Goal: Task Accomplishment & Management: Manage account settings

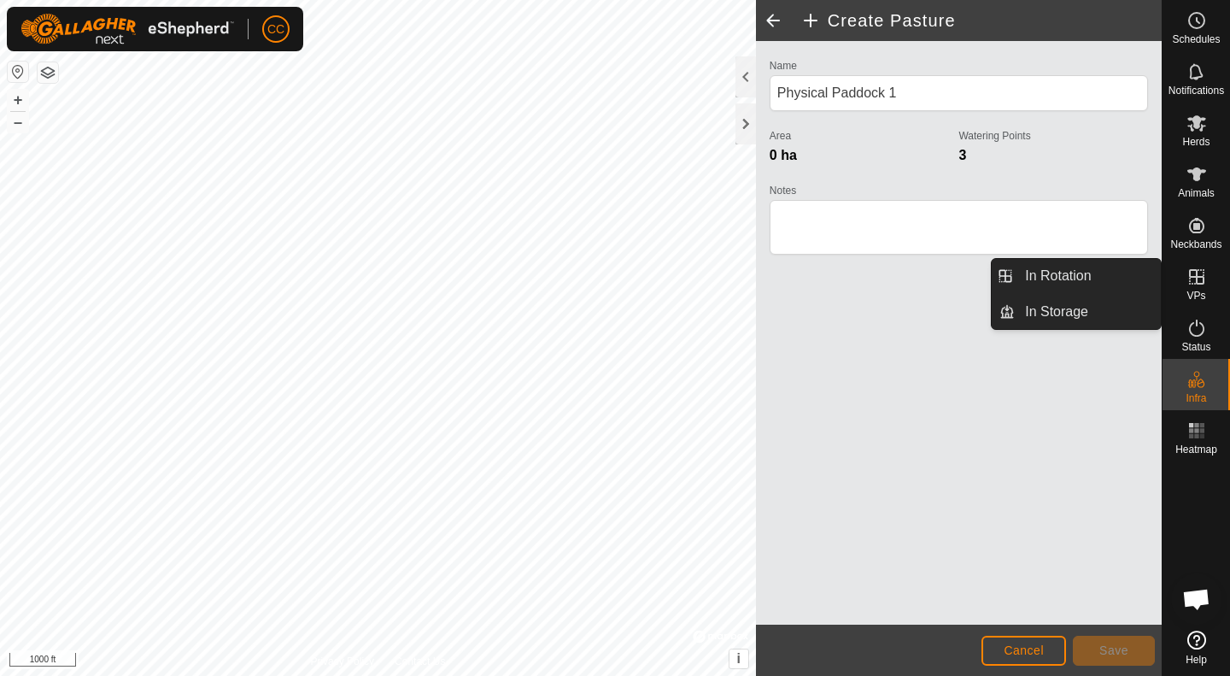
scroll to position [888, 0]
click at [1087, 274] on link "In Rotation" at bounding box center [1088, 276] width 146 height 34
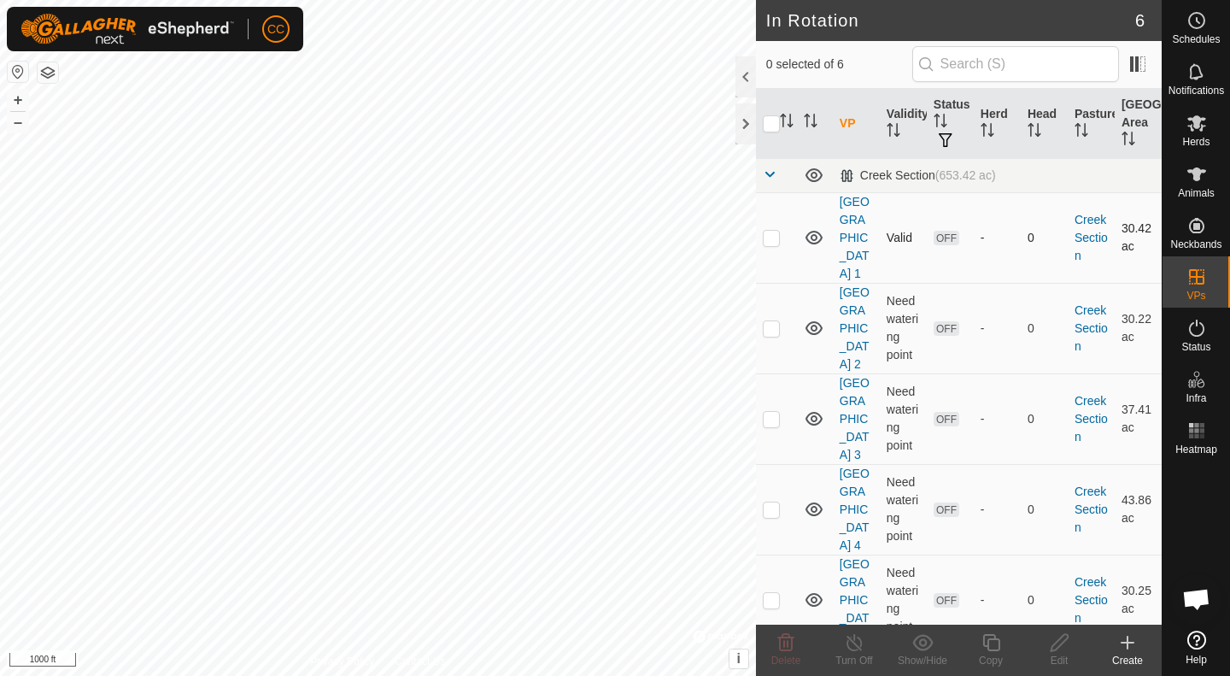
click at [849, 246] on td "[GEOGRAPHIC_DATA] 1" at bounding box center [856, 237] width 47 height 91
click at [850, 236] on link "[GEOGRAPHIC_DATA] 1" at bounding box center [855, 237] width 30 height 85
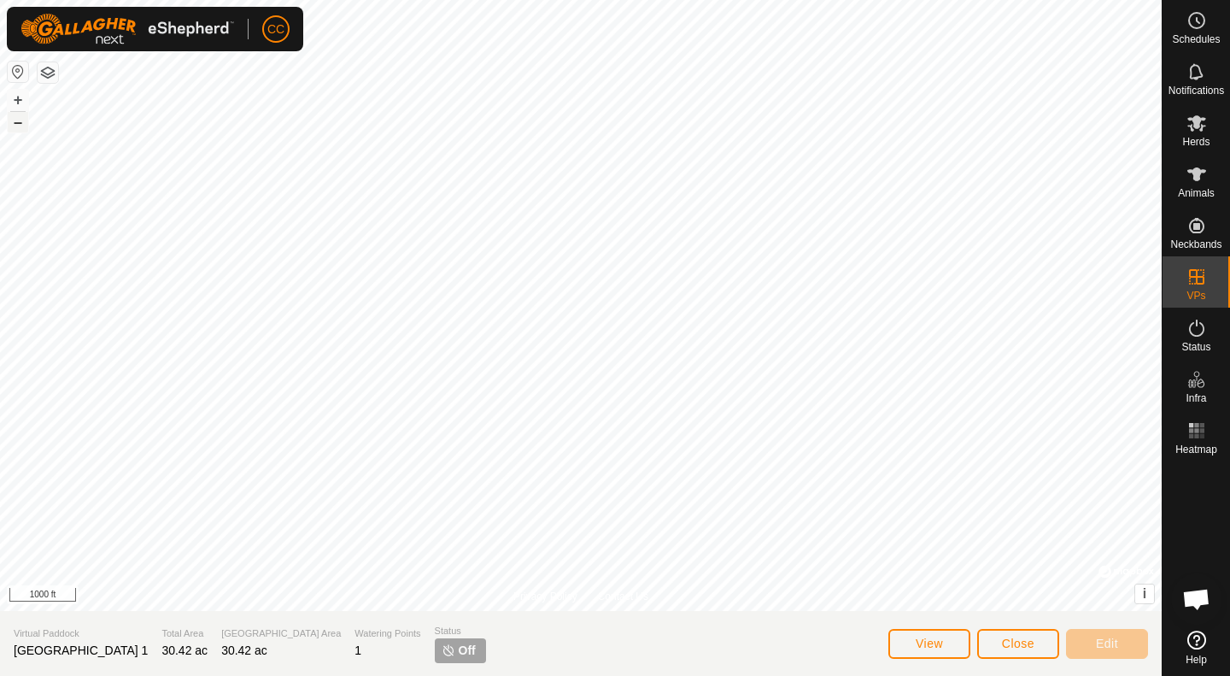
click at [21, 125] on button "–" at bounding box center [18, 122] width 21 height 21
click at [12, 97] on button "+" at bounding box center [18, 100] width 21 height 21
click at [17, 97] on button "+" at bounding box center [18, 100] width 21 height 21
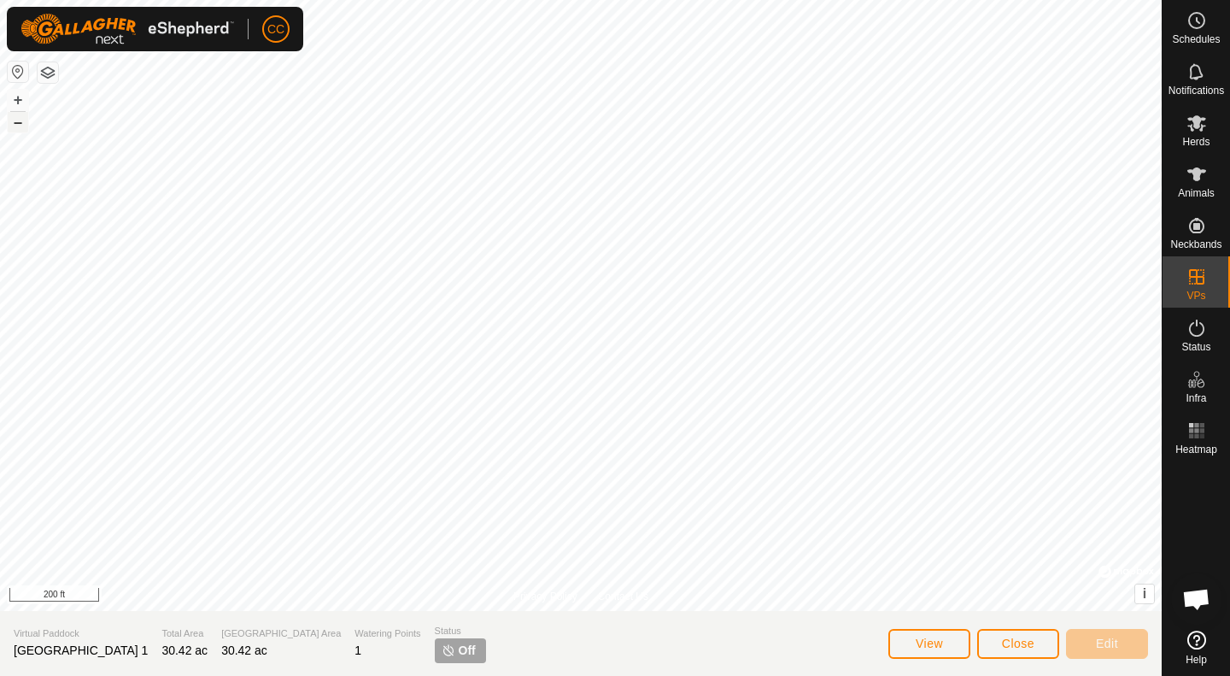
click at [19, 120] on button "–" at bounding box center [18, 122] width 21 height 21
click at [1200, 25] on icon at bounding box center [1197, 20] width 21 height 21
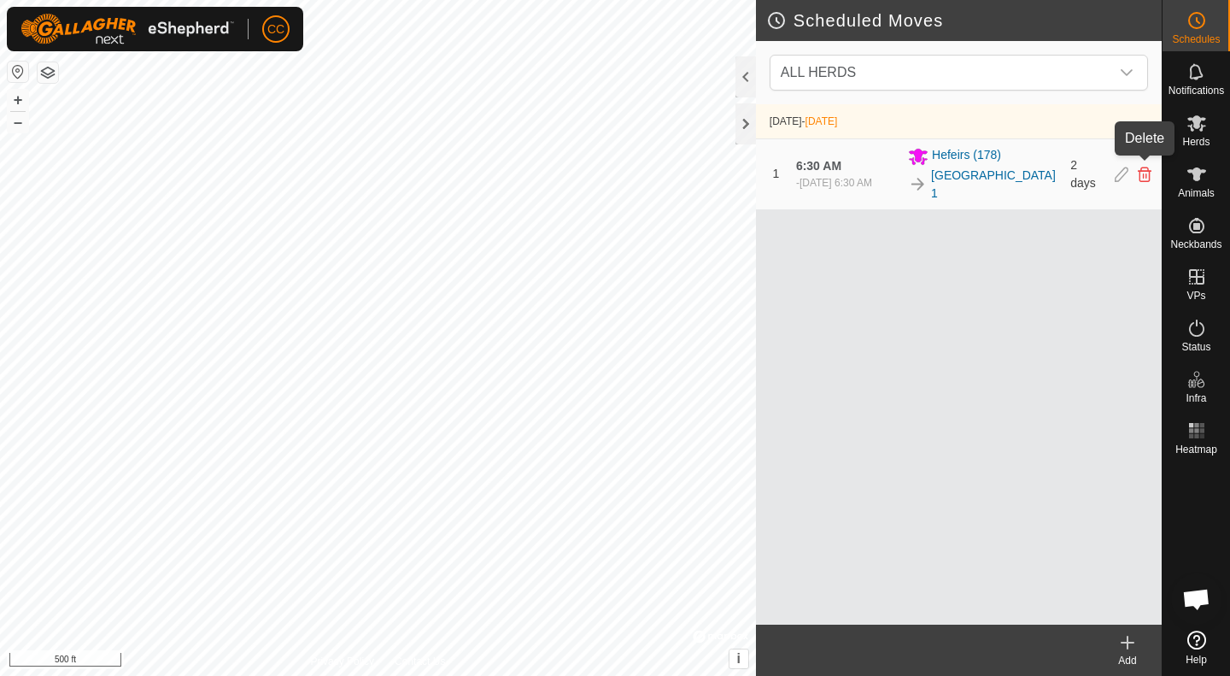
click at [1140, 167] on icon at bounding box center [1145, 174] width 14 height 15
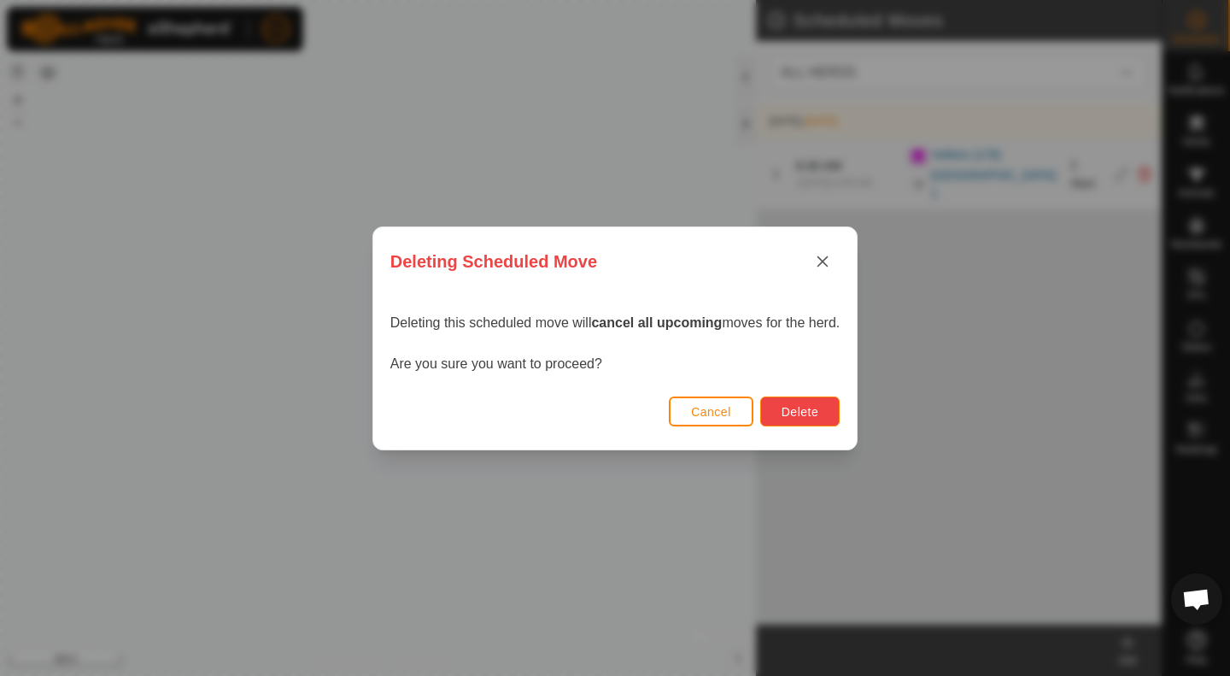
click at [778, 414] on button "Delete" at bounding box center [800, 411] width 79 height 30
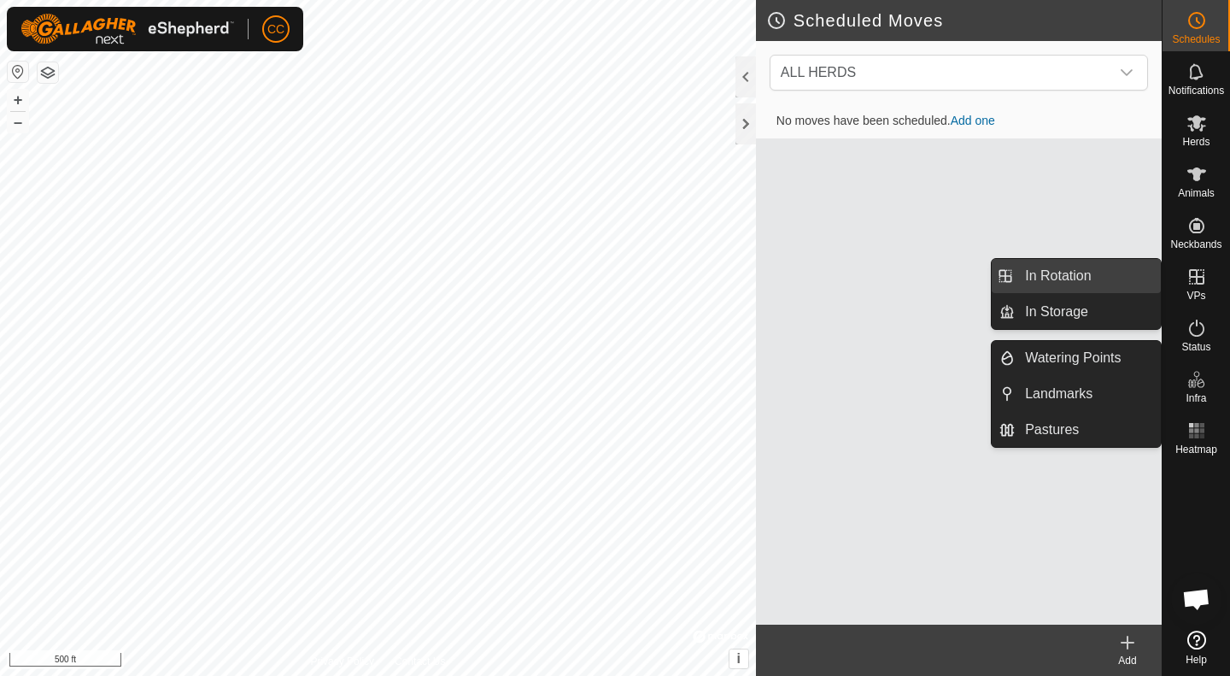
click at [1088, 280] on link "In Rotation" at bounding box center [1088, 276] width 146 height 34
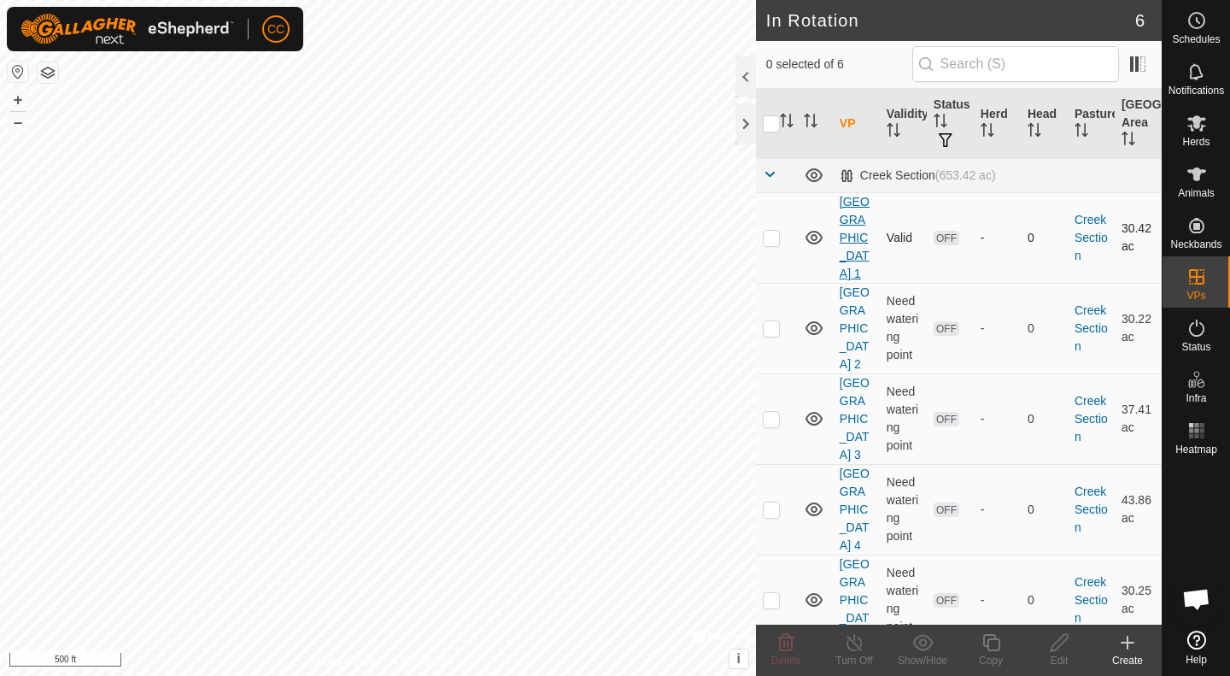
click at [852, 238] on link "[GEOGRAPHIC_DATA] 1" at bounding box center [855, 237] width 30 height 85
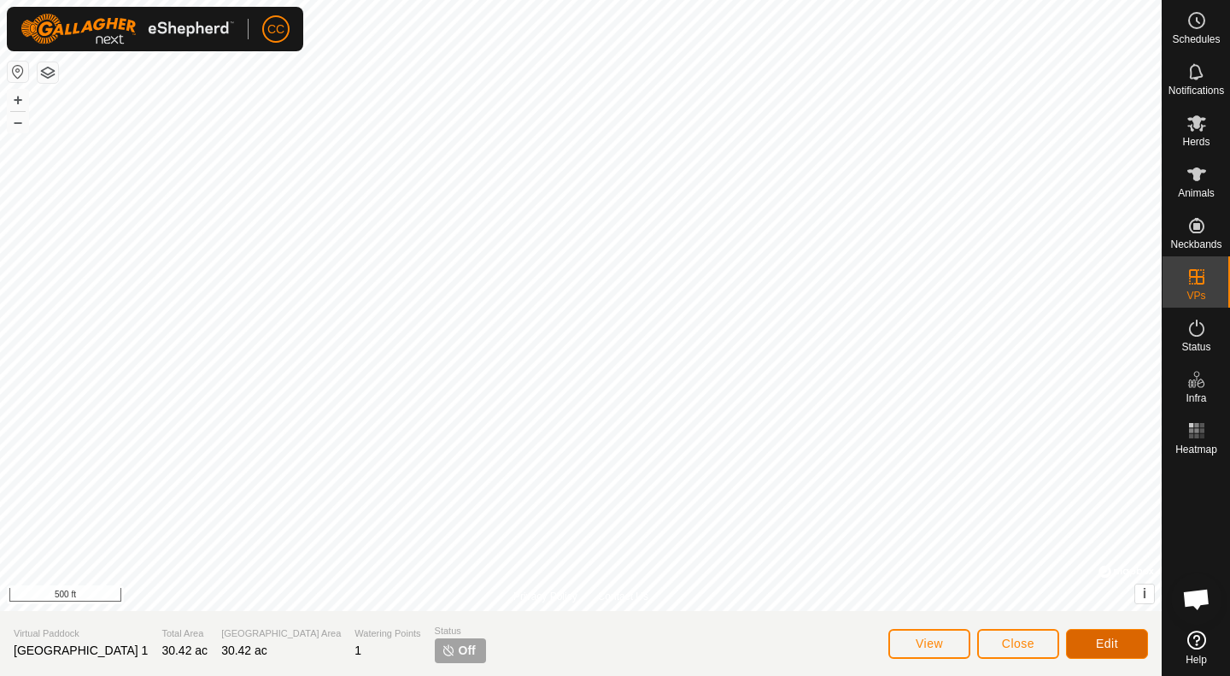
click at [1128, 649] on button "Edit" at bounding box center [1107, 644] width 82 height 30
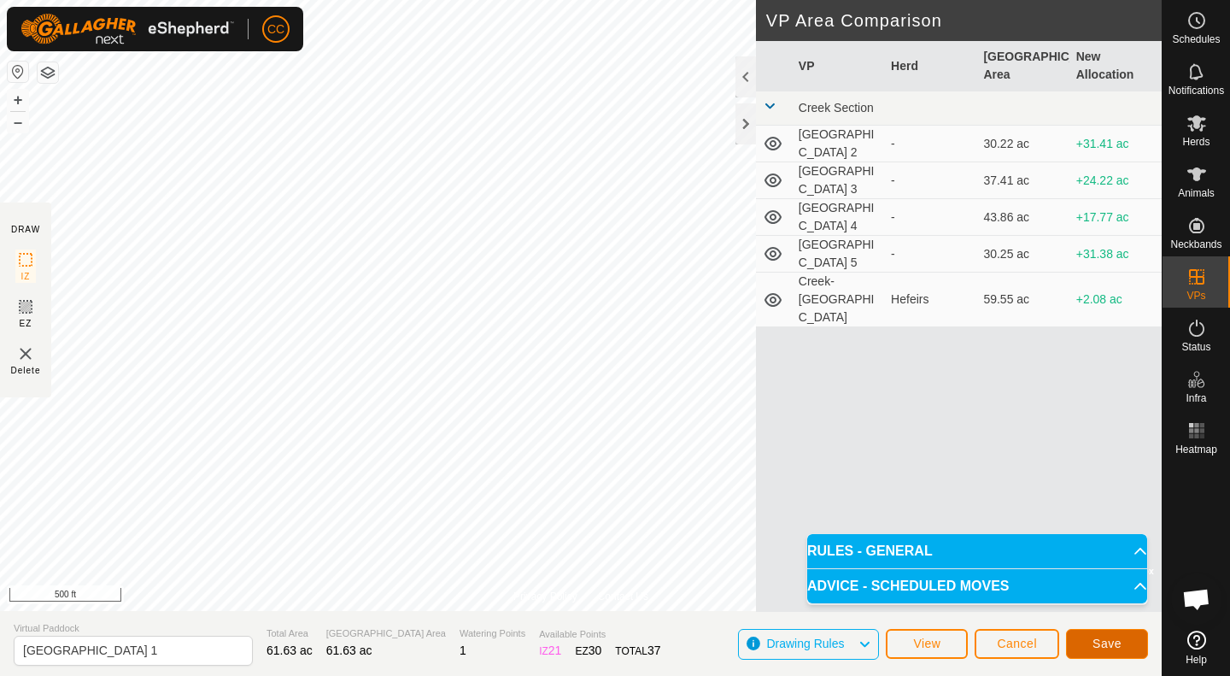
click at [1095, 636] on button "Save" at bounding box center [1107, 644] width 82 height 30
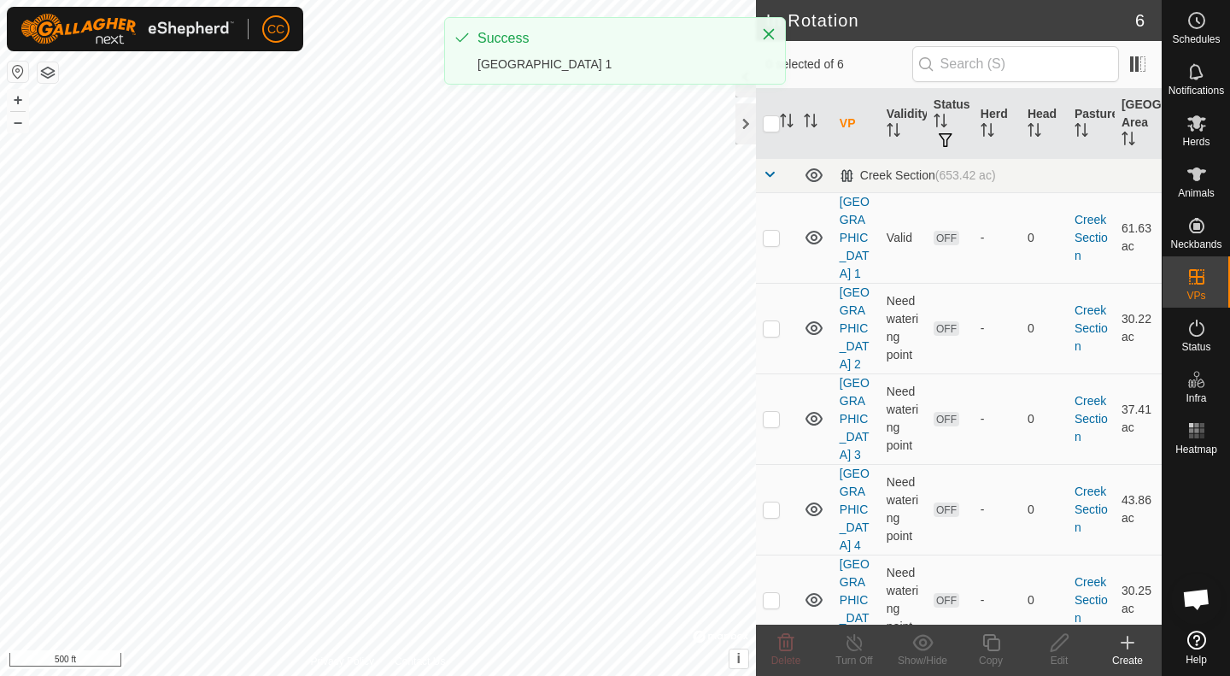
checkbox input "true"
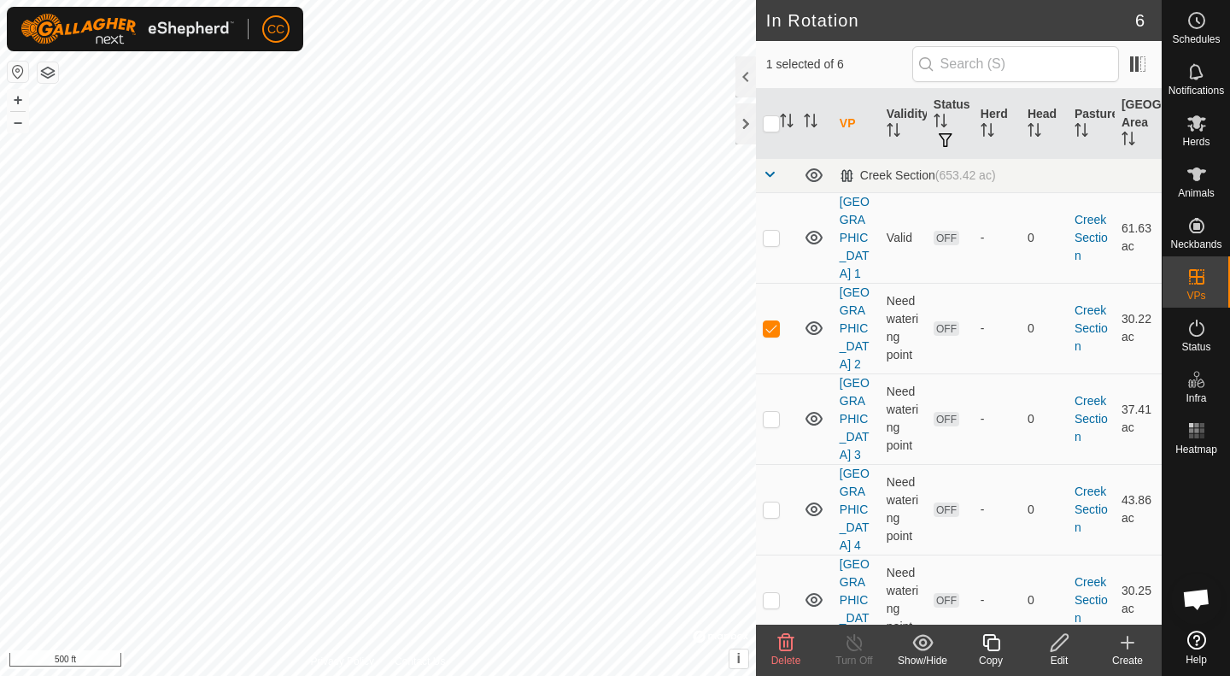
click at [778, 643] on icon at bounding box center [786, 642] width 21 height 21
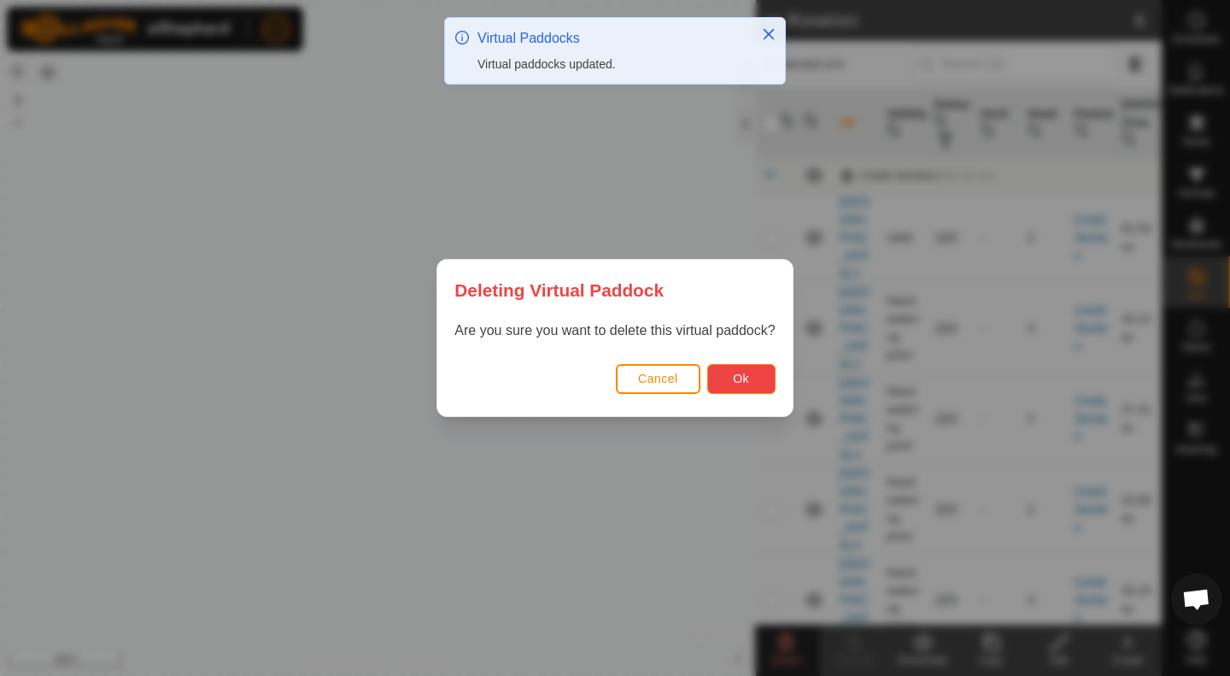
click at [746, 382] on span "Ok" at bounding box center [741, 379] width 16 height 14
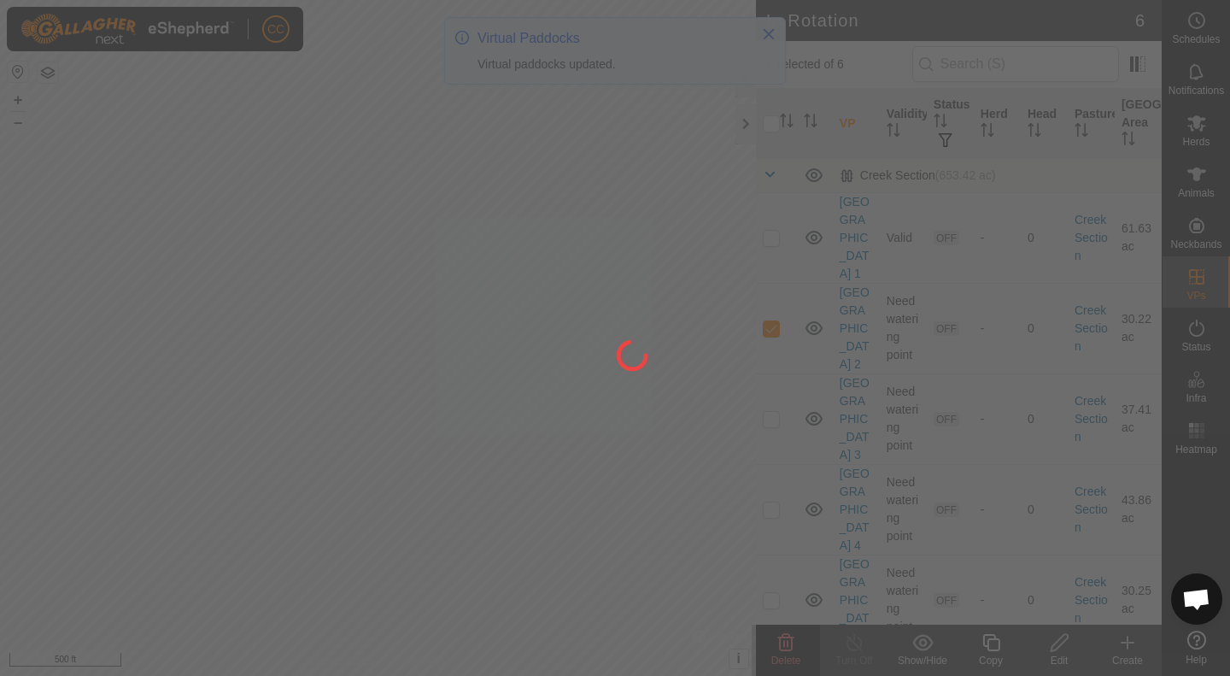
checkbox input "false"
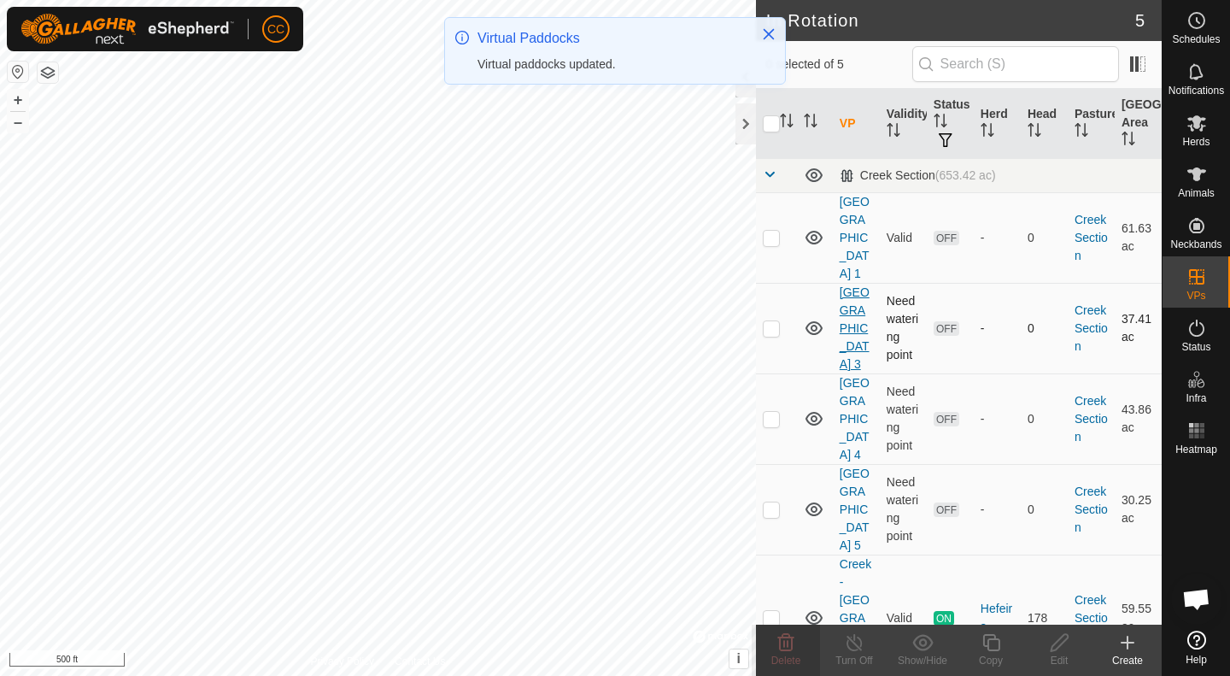
click at [853, 285] on link "[GEOGRAPHIC_DATA] 3" at bounding box center [855, 327] width 30 height 85
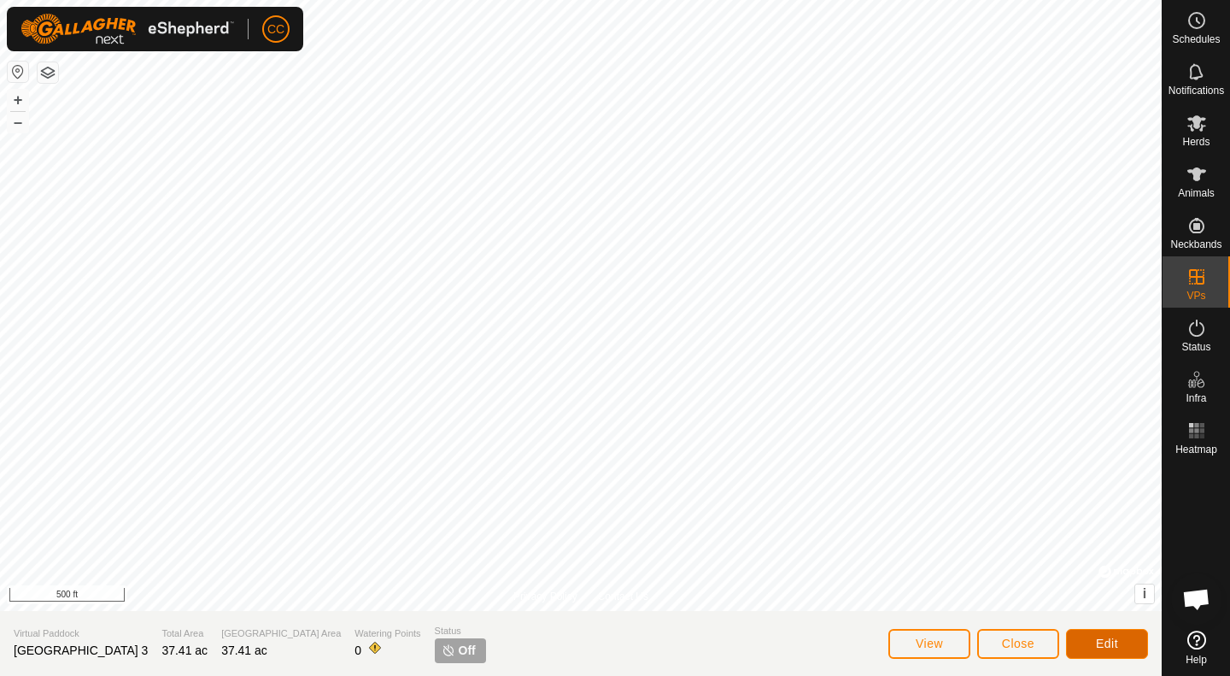
click at [1119, 650] on button "Edit" at bounding box center [1107, 644] width 82 height 30
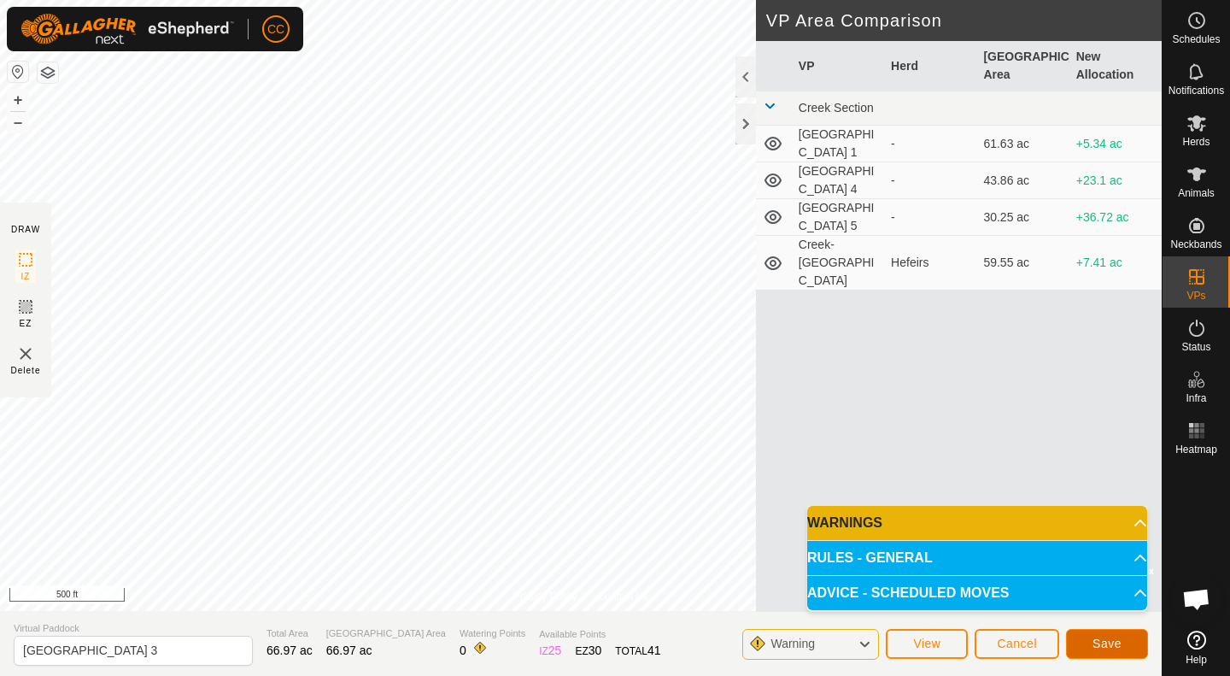
click at [1120, 643] on span "Save" at bounding box center [1107, 644] width 29 height 14
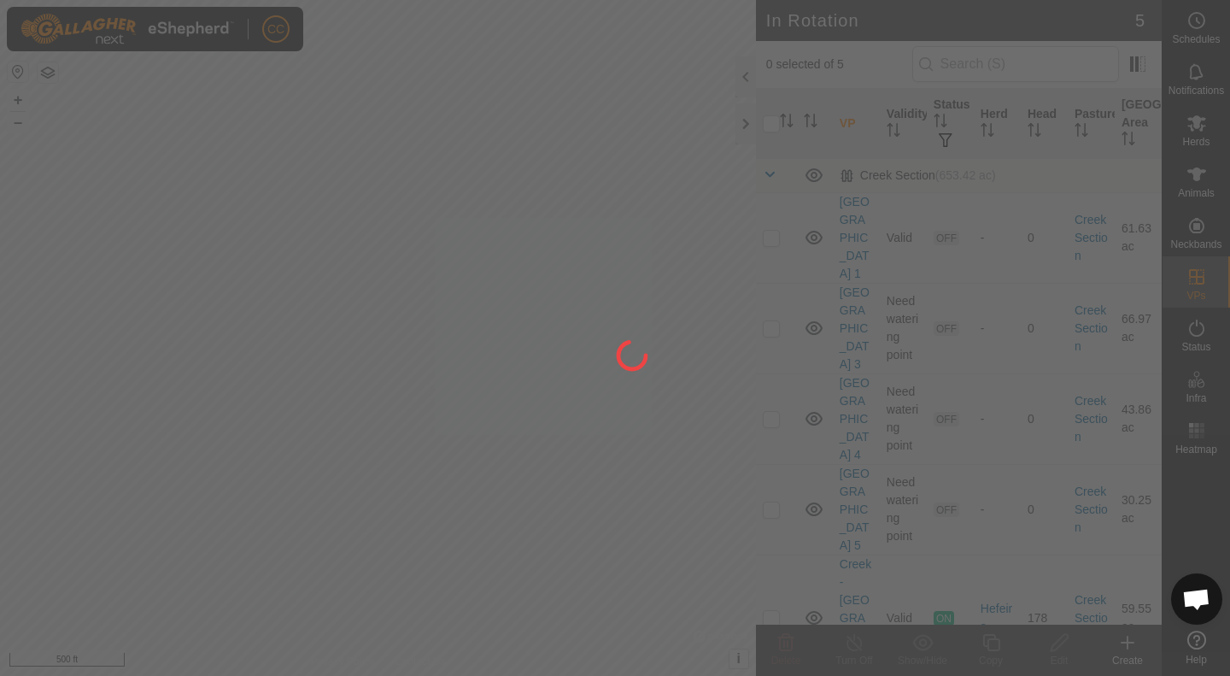
click at [508, 471] on div "CC Schedules Notifications Herds Animals Neckbands VPs Status Infra Heatmap Hel…" at bounding box center [615, 338] width 1230 height 676
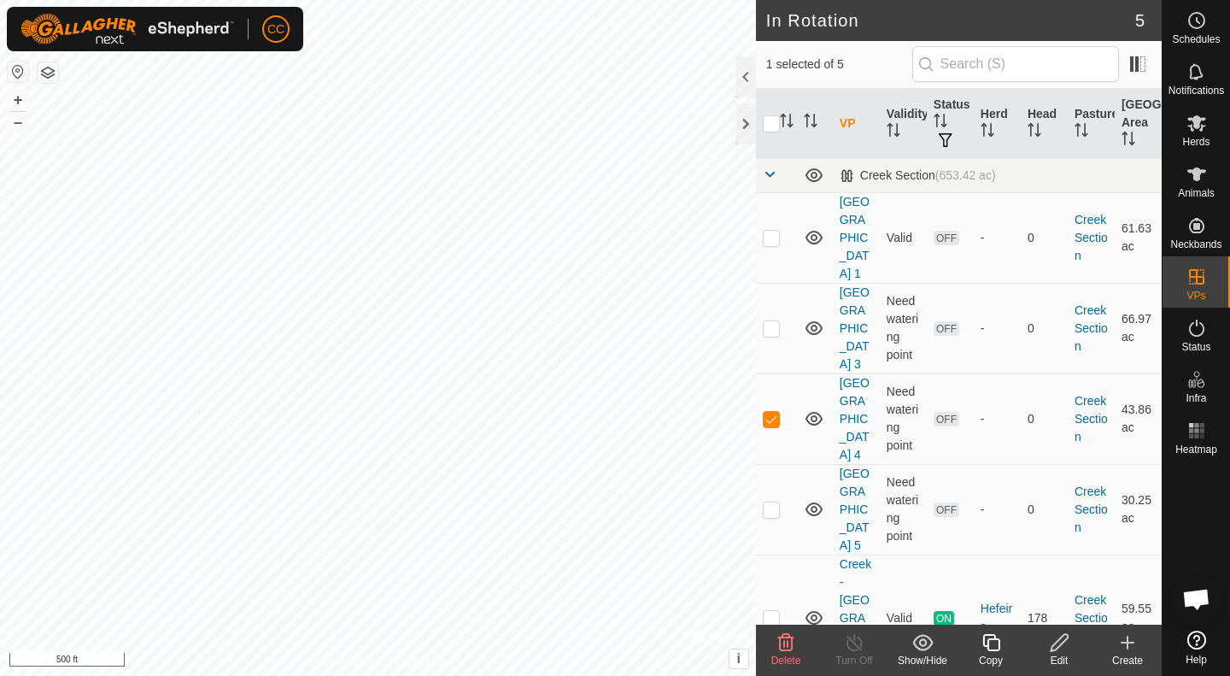
click at [790, 647] on icon at bounding box center [786, 642] width 21 height 21
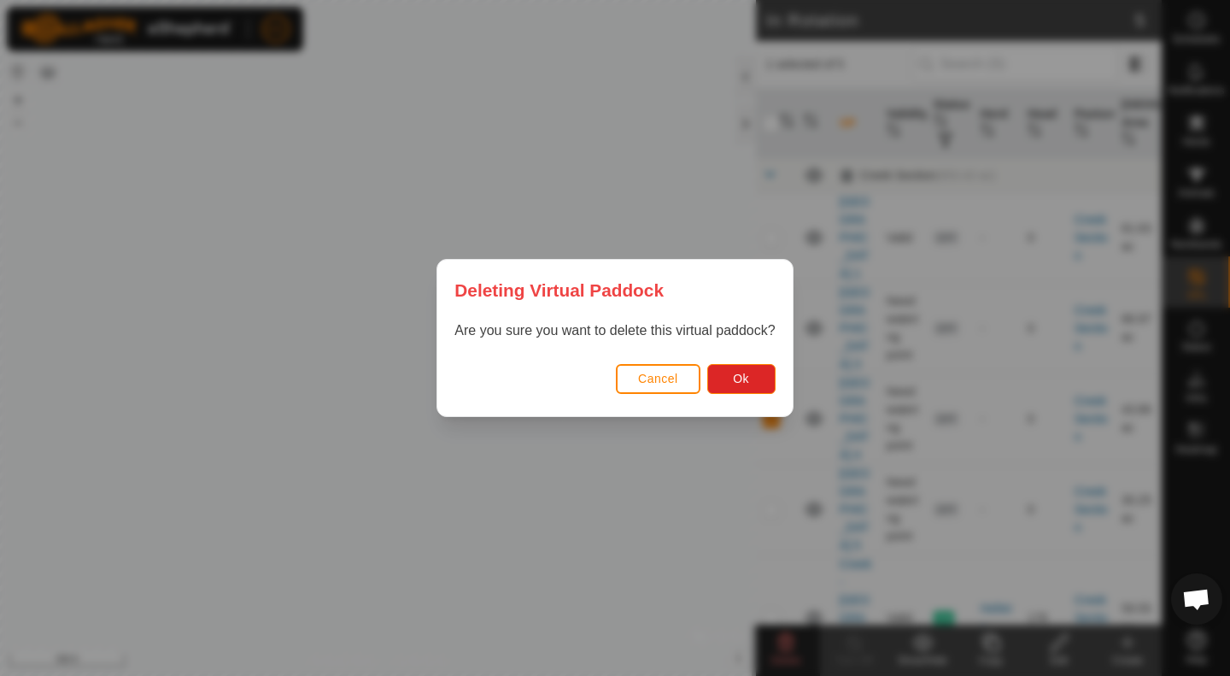
click at [736, 362] on div "Cancel Ok" at bounding box center [615, 387] width 355 height 58
click at [736, 382] on span "Ok" at bounding box center [741, 379] width 16 height 14
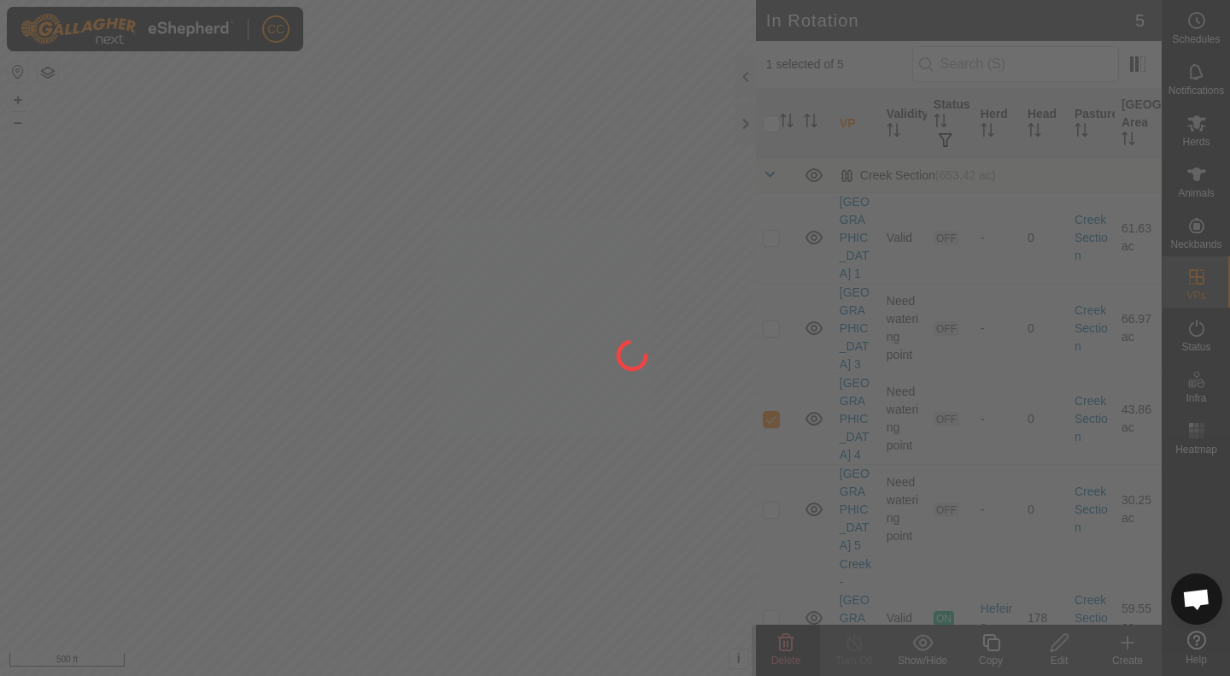
checkbox input "false"
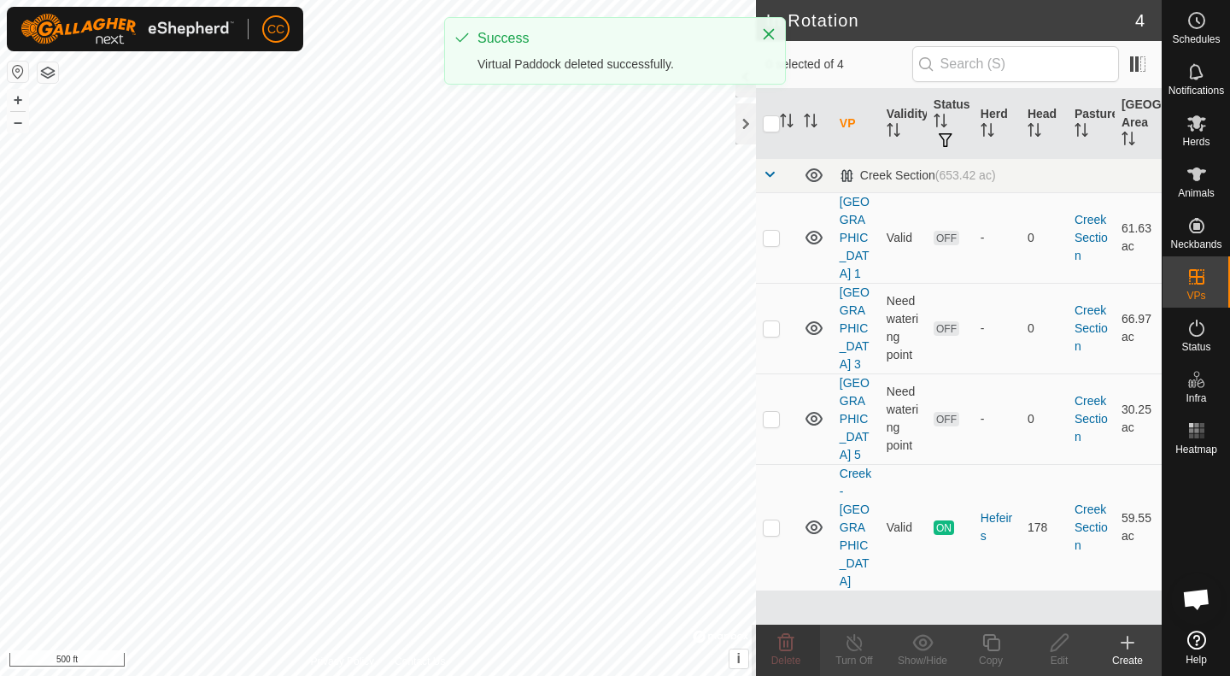
checkbox input "true"
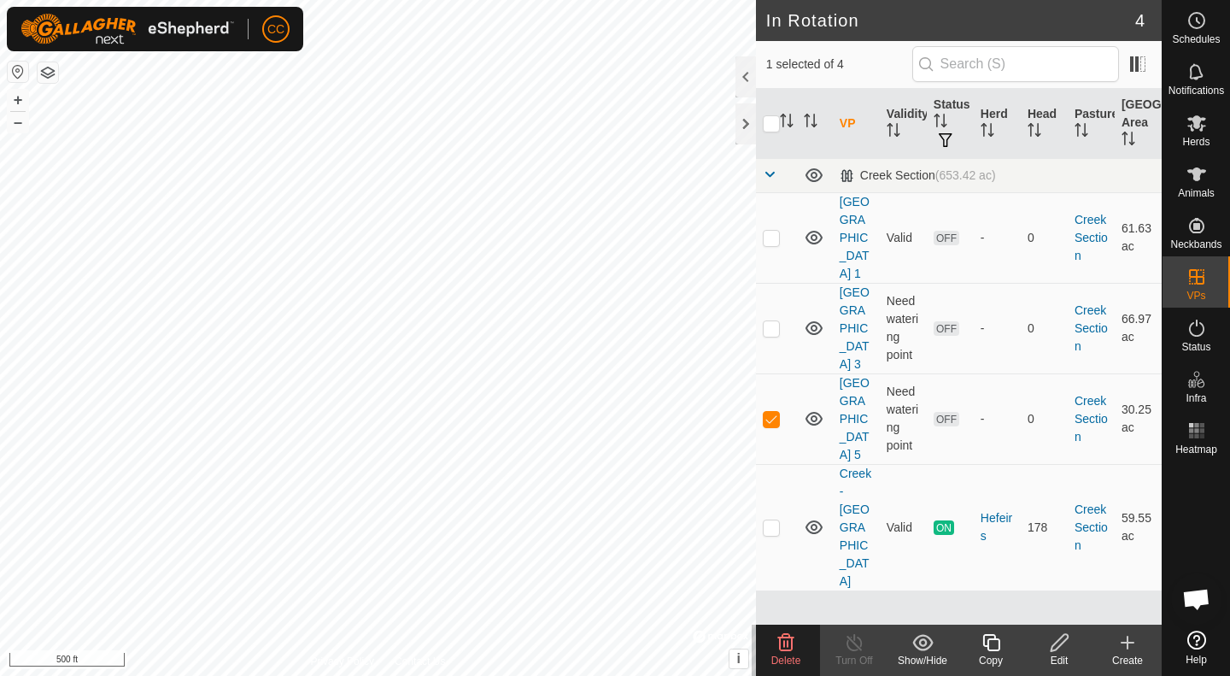
click at [1055, 650] on icon at bounding box center [1059, 642] width 17 height 17
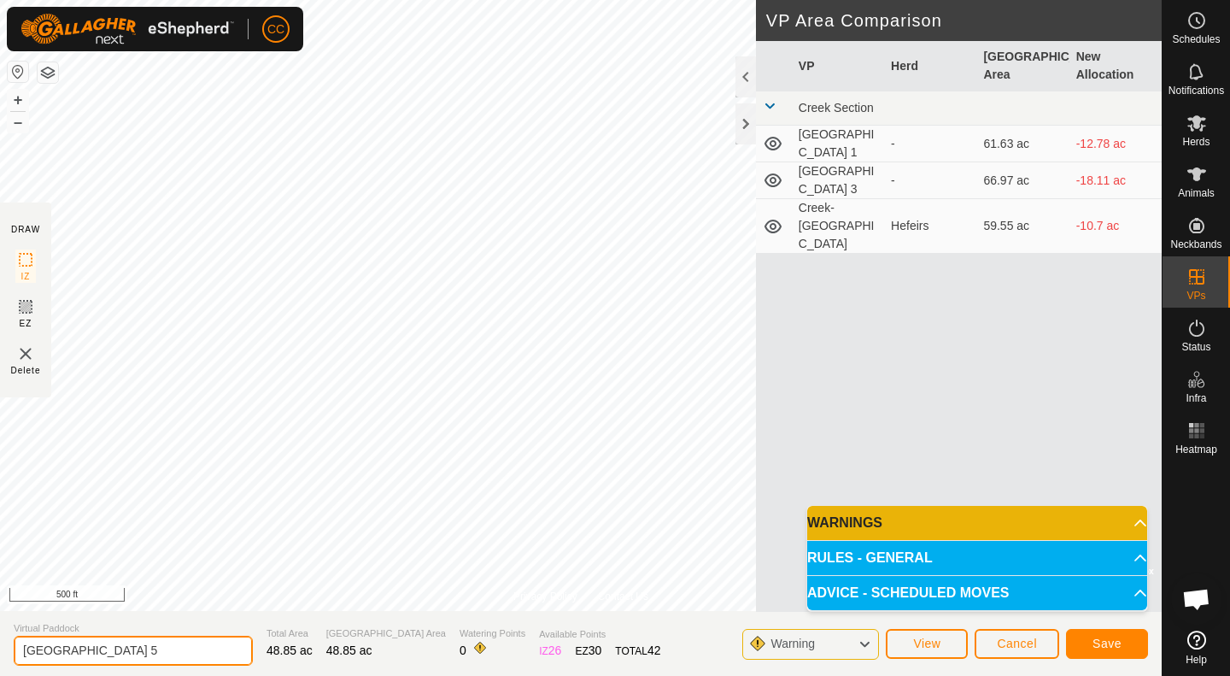
click at [140, 650] on input "[GEOGRAPHIC_DATA] 5" at bounding box center [133, 651] width 239 height 30
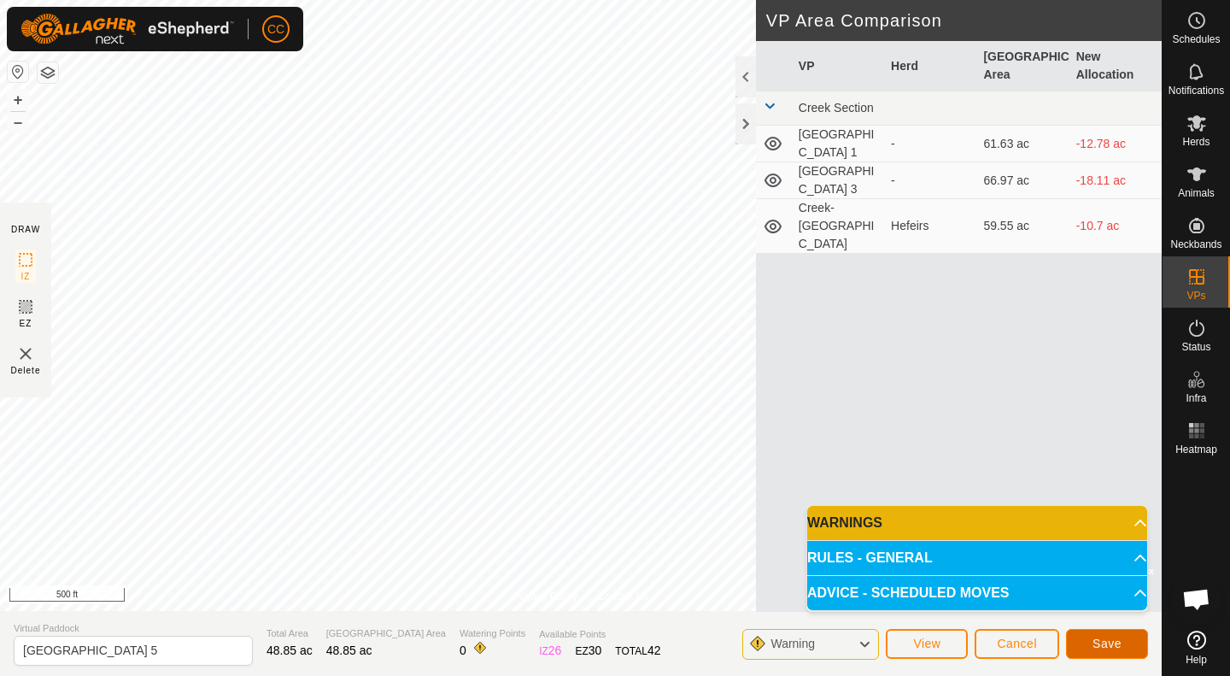
click at [1113, 641] on span "Save" at bounding box center [1107, 644] width 29 height 14
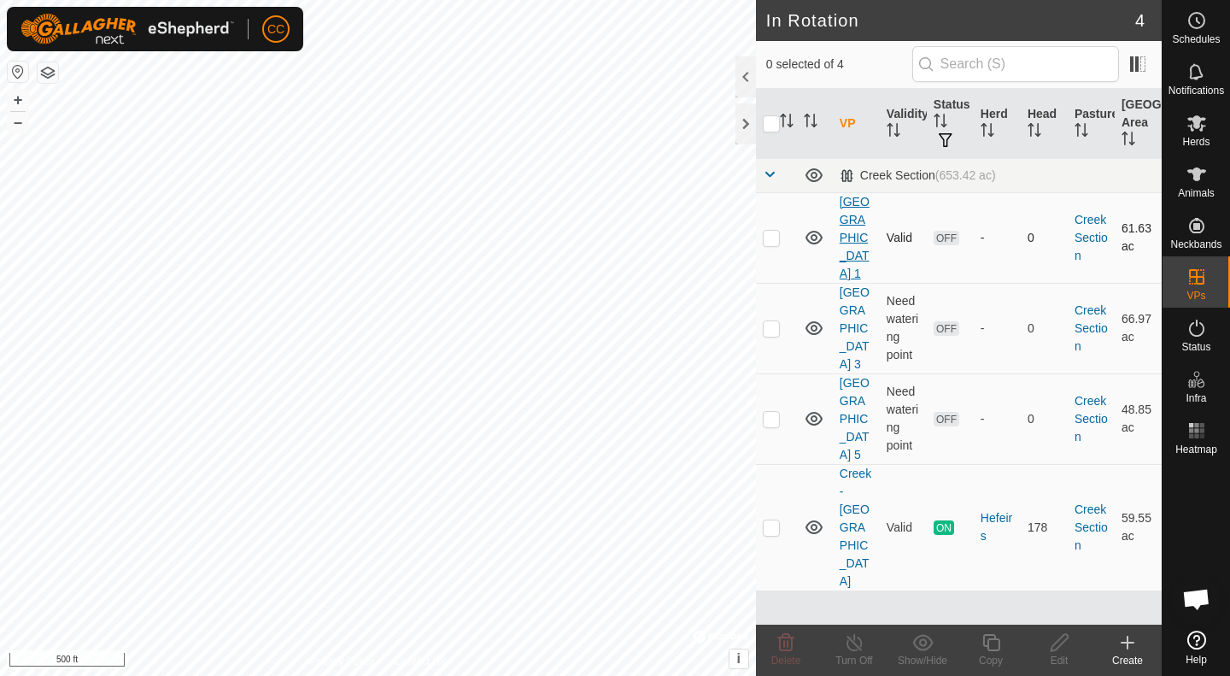
click at [849, 221] on link "[GEOGRAPHIC_DATA] 1" at bounding box center [855, 237] width 30 height 85
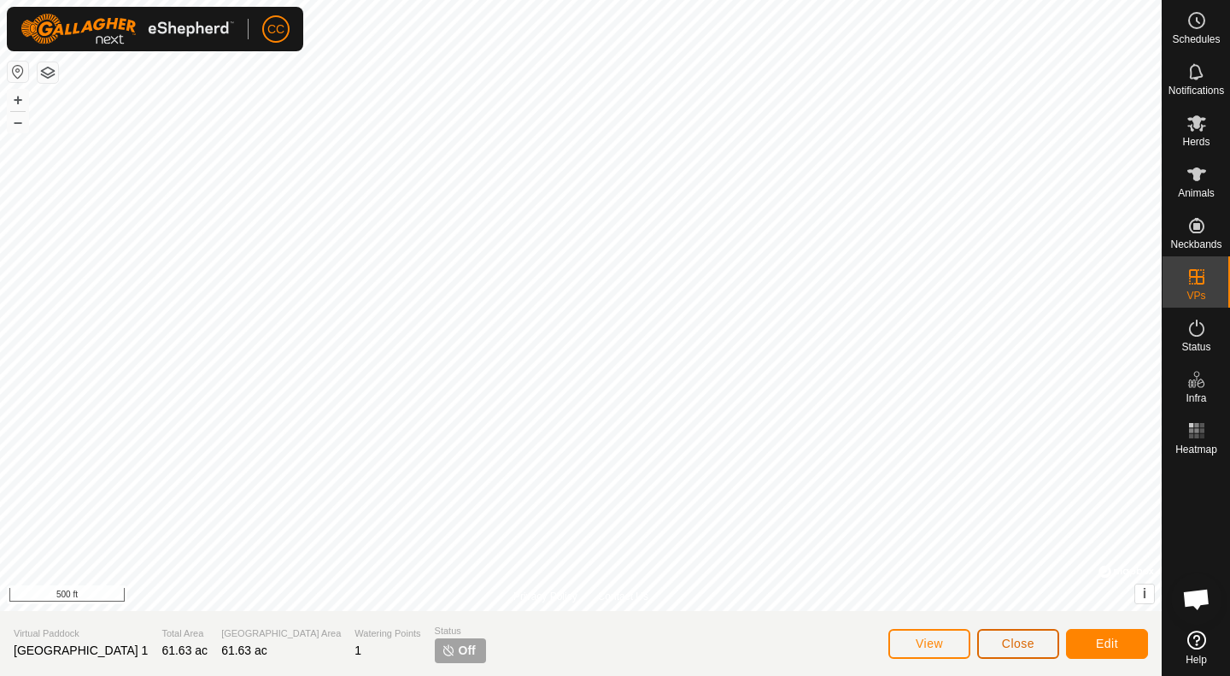
click at [1025, 647] on span "Close" at bounding box center [1018, 644] width 32 height 14
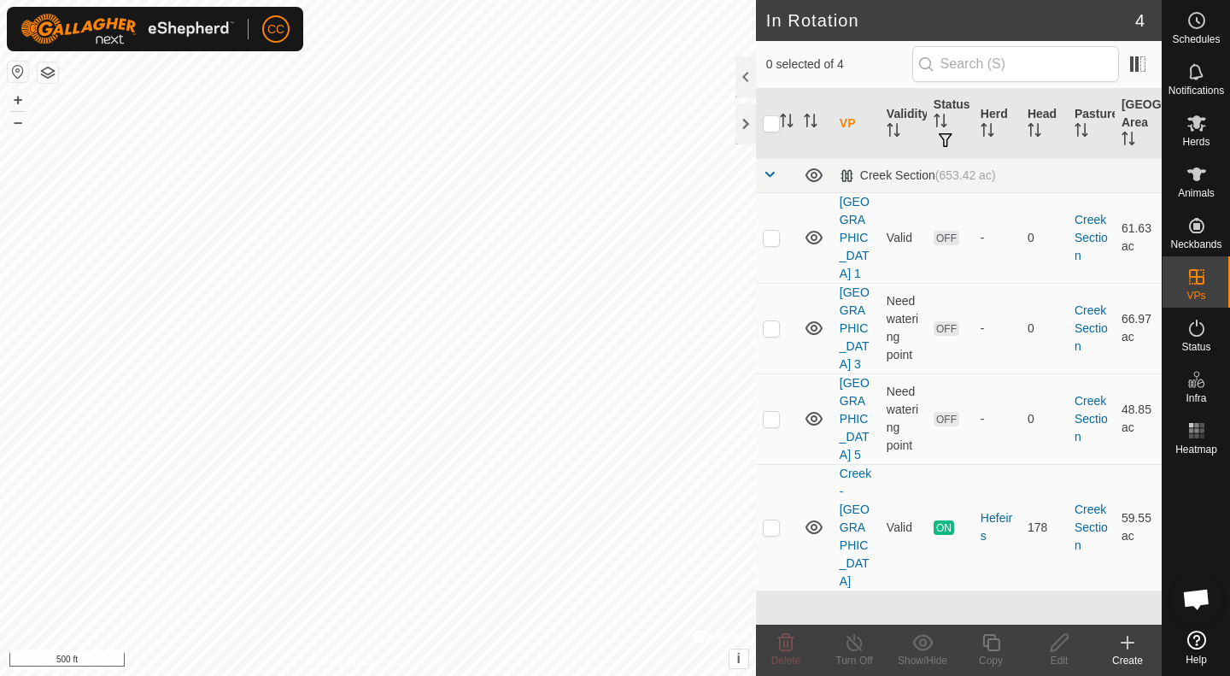
checkbox input "true"
click at [1054, 644] on icon at bounding box center [1059, 642] width 17 height 17
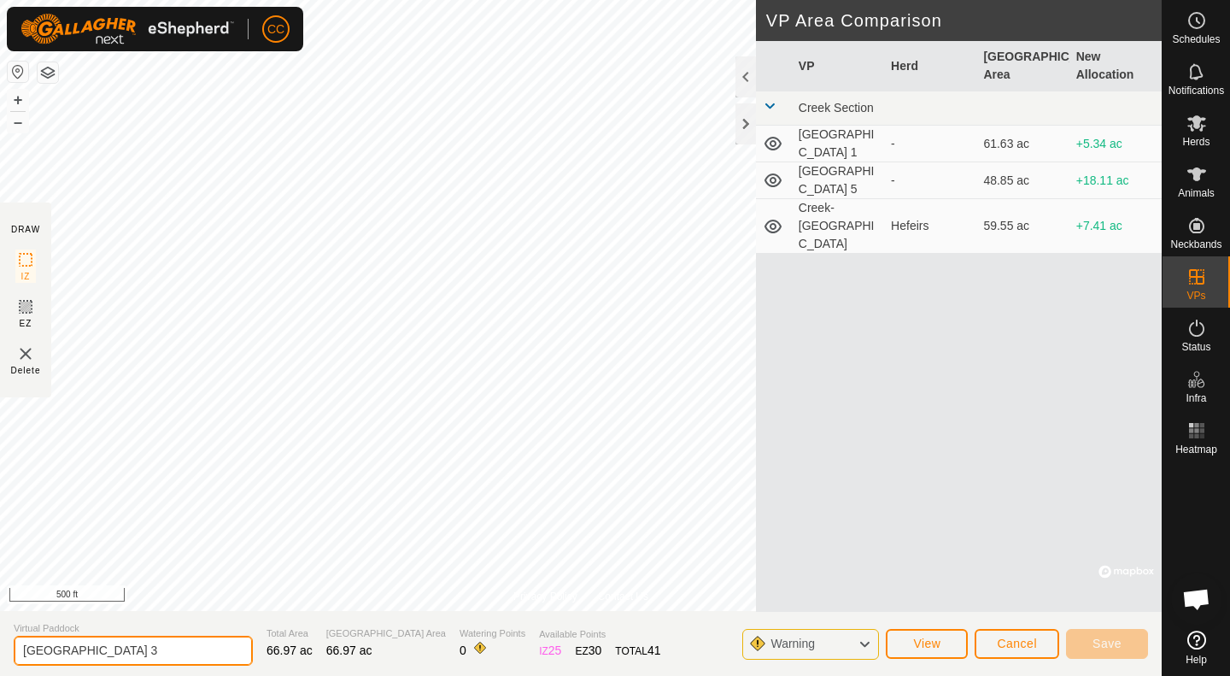
click at [122, 659] on input "[GEOGRAPHIC_DATA] 3" at bounding box center [133, 651] width 239 height 30
type input "[GEOGRAPHIC_DATA] 2"
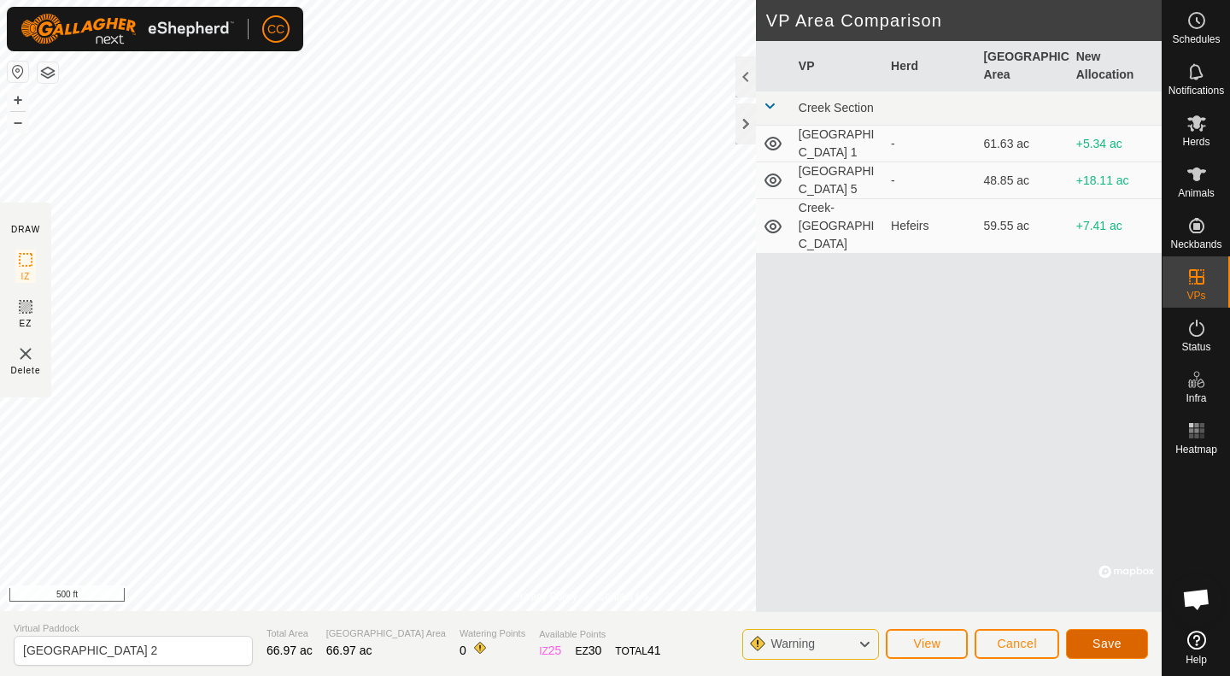
click at [1123, 652] on button "Save" at bounding box center [1107, 644] width 82 height 30
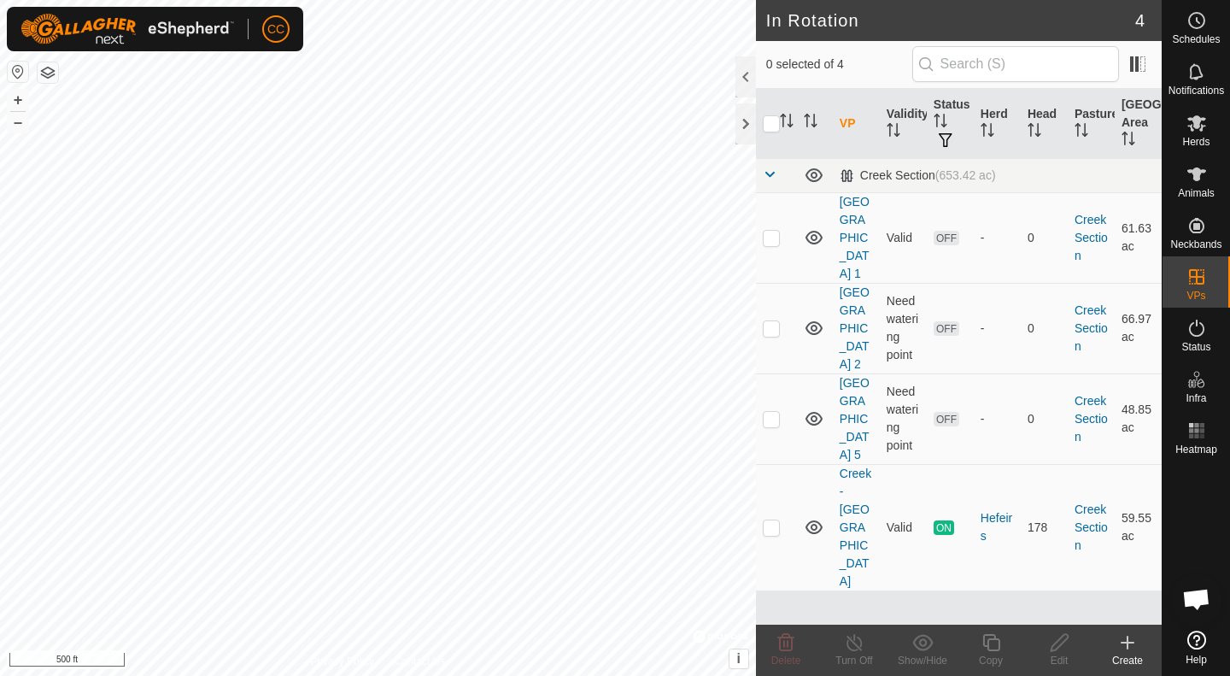
checkbox input "true"
click at [1066, 647] on icon at bounding box center [1059, 642] width 21 height 21
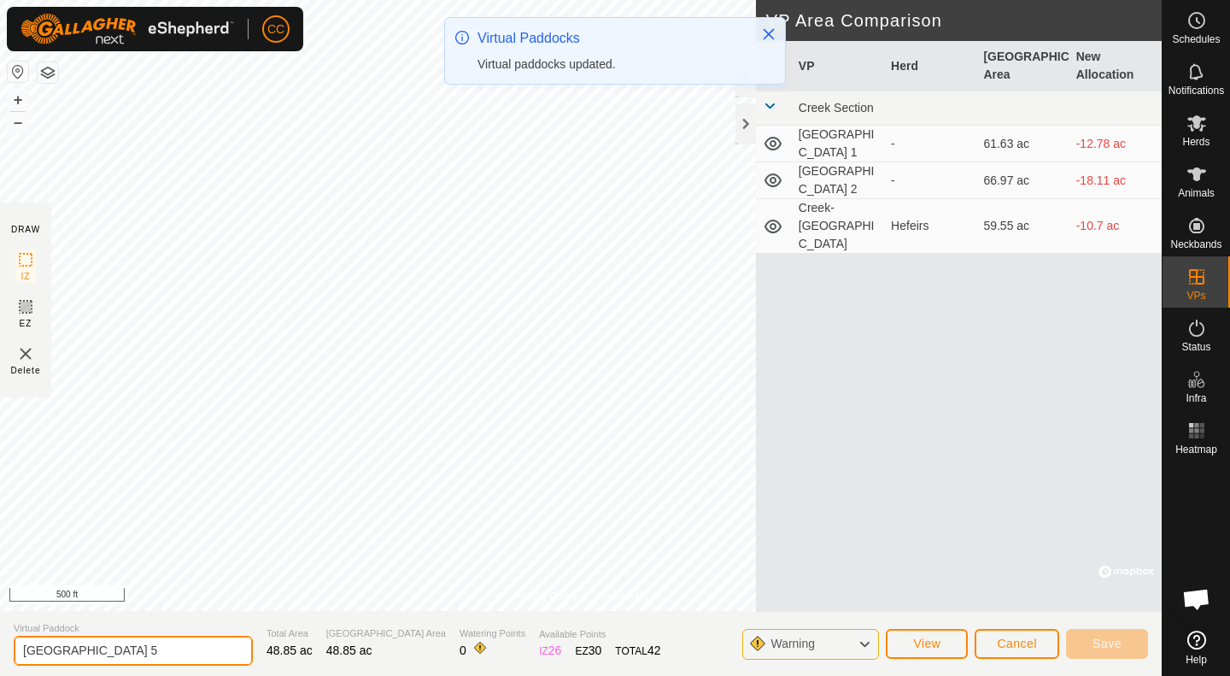
click at [148, 655] on input "[GEOGRAPHIC_DATA] 5" at bounding box center [133, 651] width 239 height 30
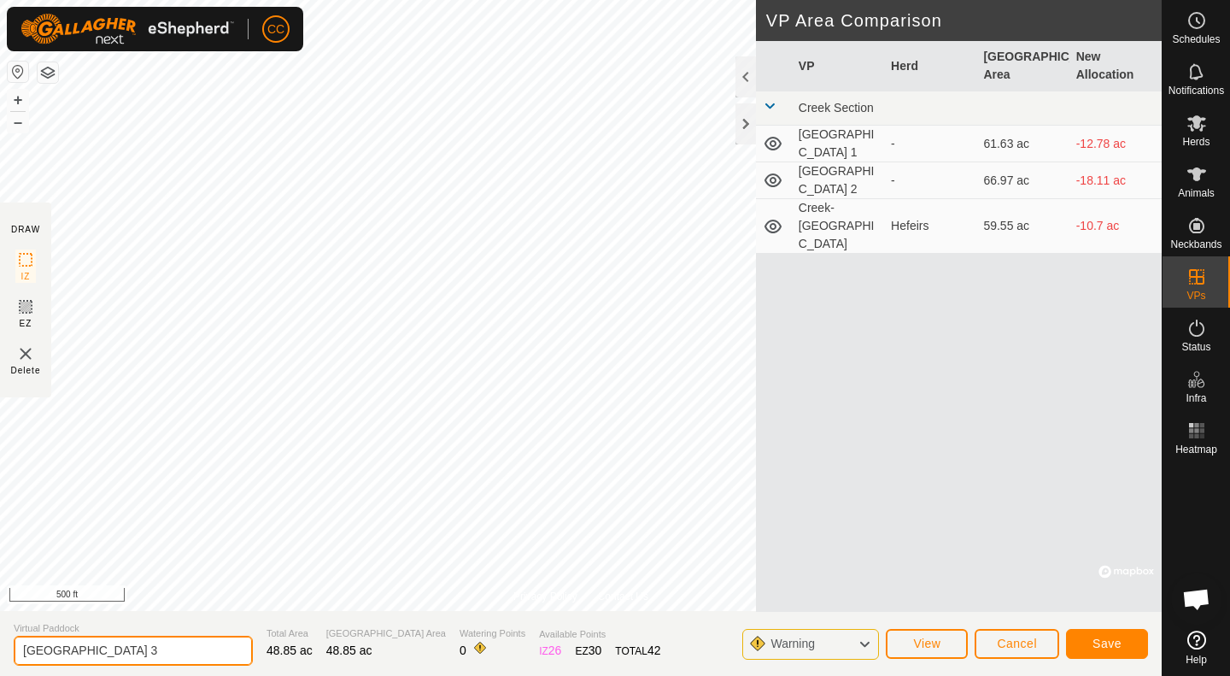
type input "[GEOGRAPHIC_DATA] 3"
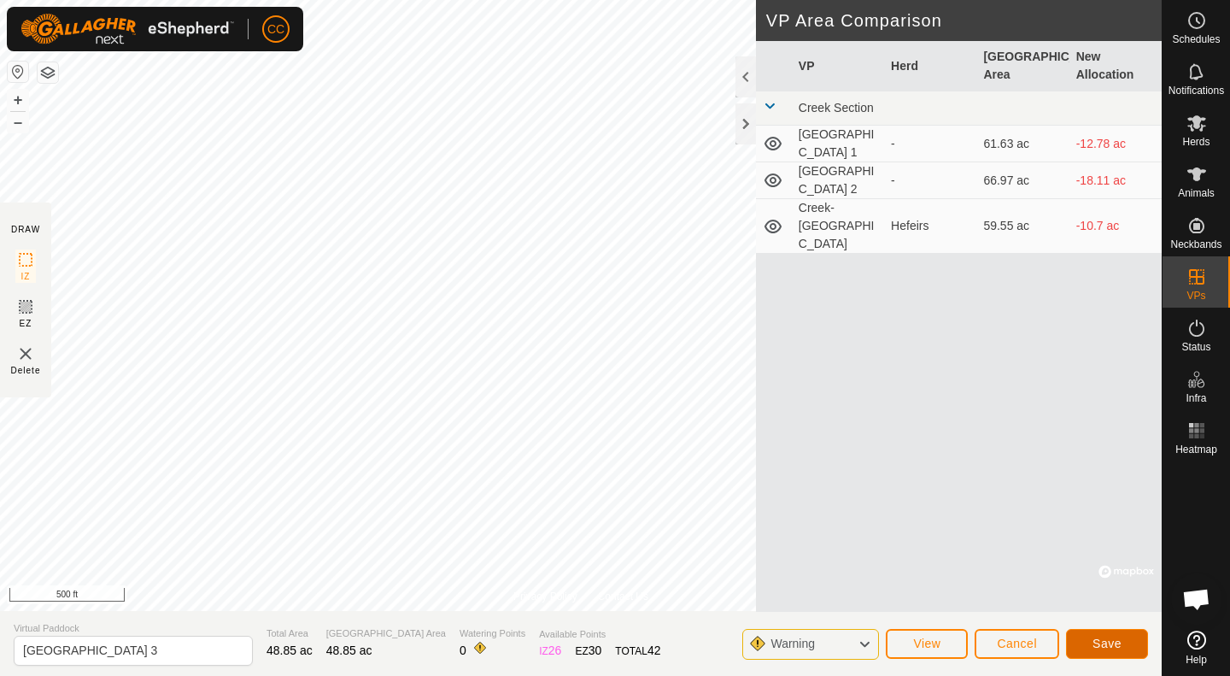
click at [1084, 639] on button "Save" at bounding box center [1107, 644] width 82 height 30
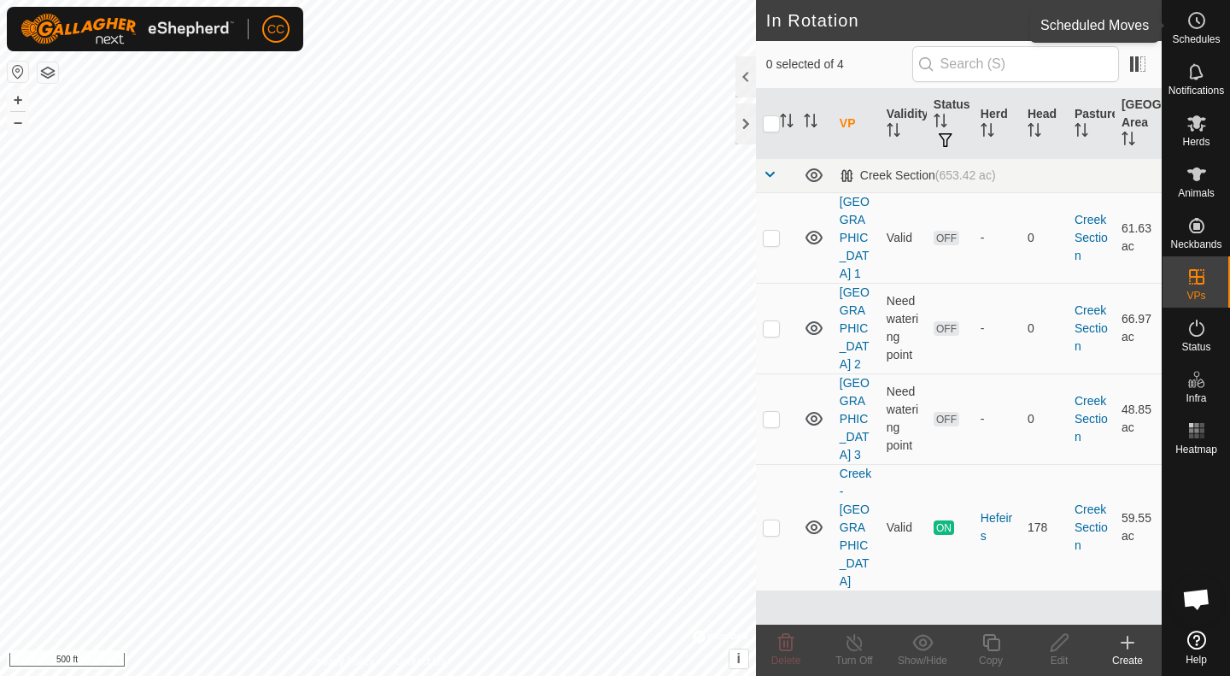
click at [1199, 31] on es-schedule-vp-svg-icon at bounding box center [1197, 20] width 31 height 27
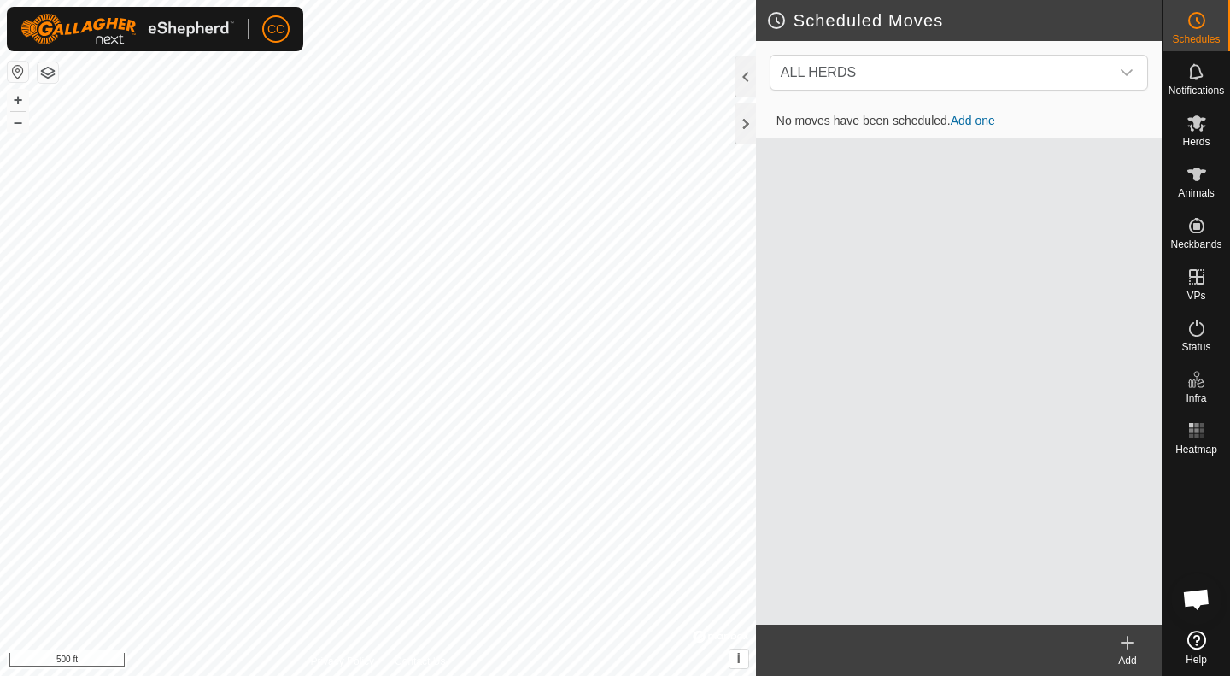
click at [981, 123] on link "Add one" at bounding box center [973, 121] width 44 height 14
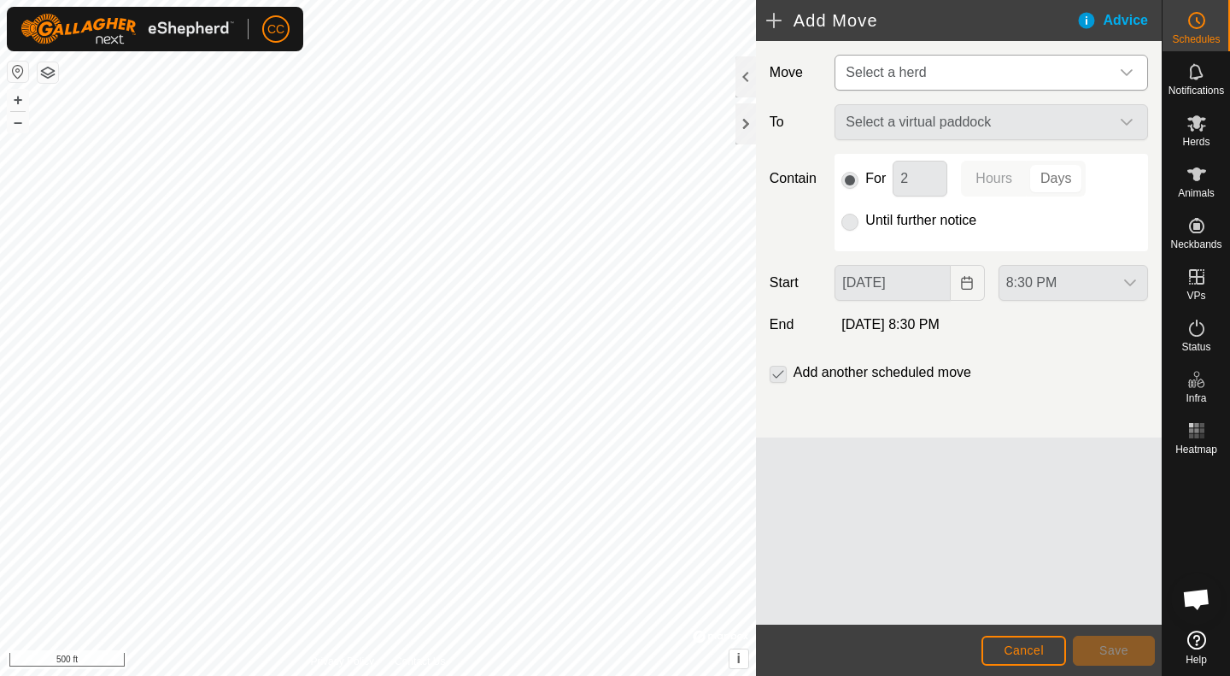
click at [1127, 72] on icon "dropdown trigger" at bounding box center [1127, 73] width 14 height 14
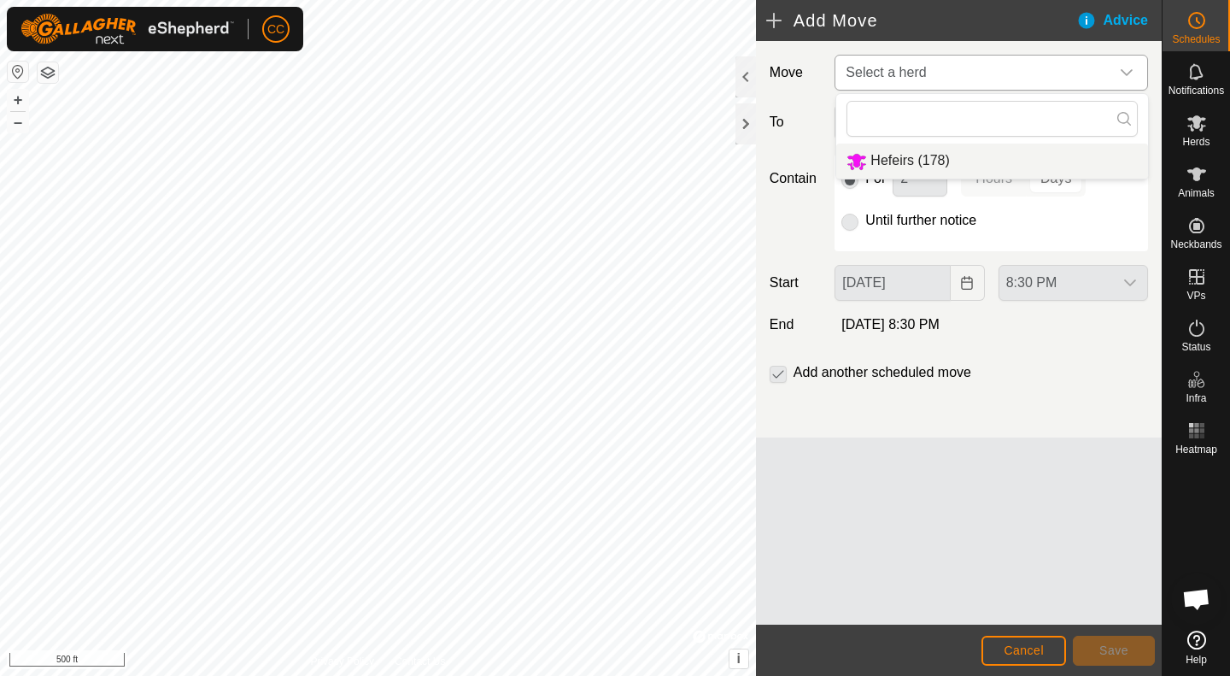
click at [916, 161] on li "Hefeirs (178)" at bounding box center [993, 161] width 312 height 35
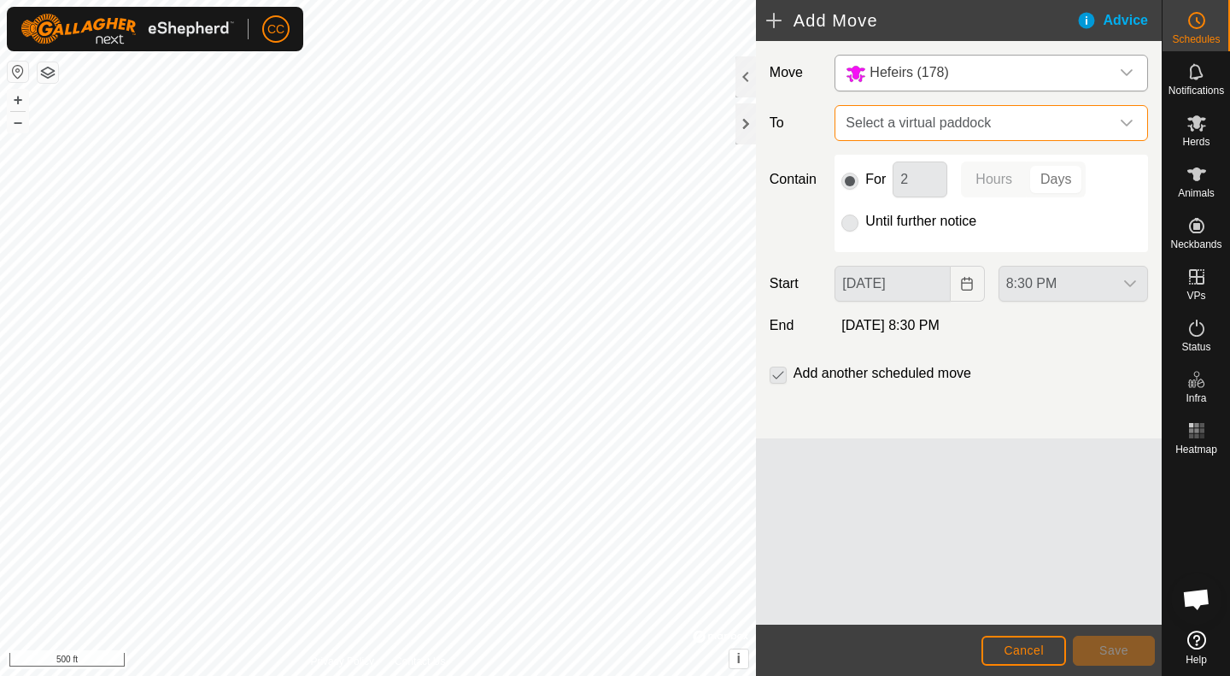
click at [955, 132] on span "Select a virtual paddock" at bounding box center [974, 123] width 271 height 34
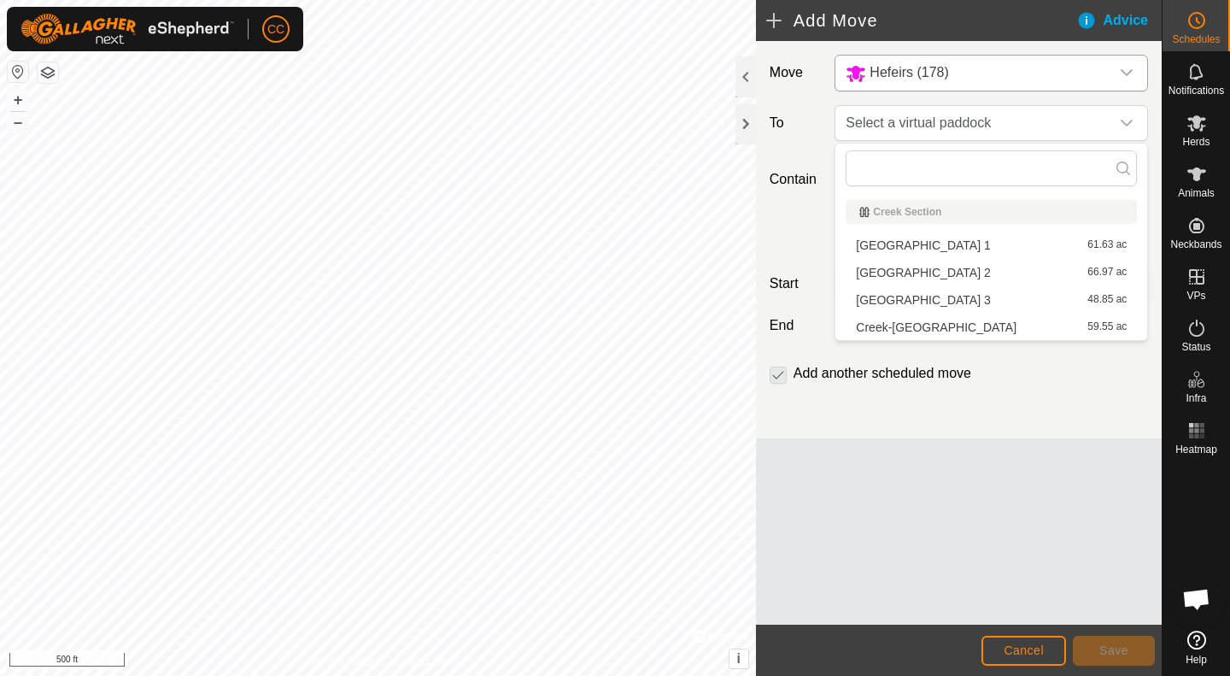
click at [901, 253] on li "[GEOGRAPHIC_DATA] 1 61.63 ac" at bounding box center [991, 245] width 291 height 26
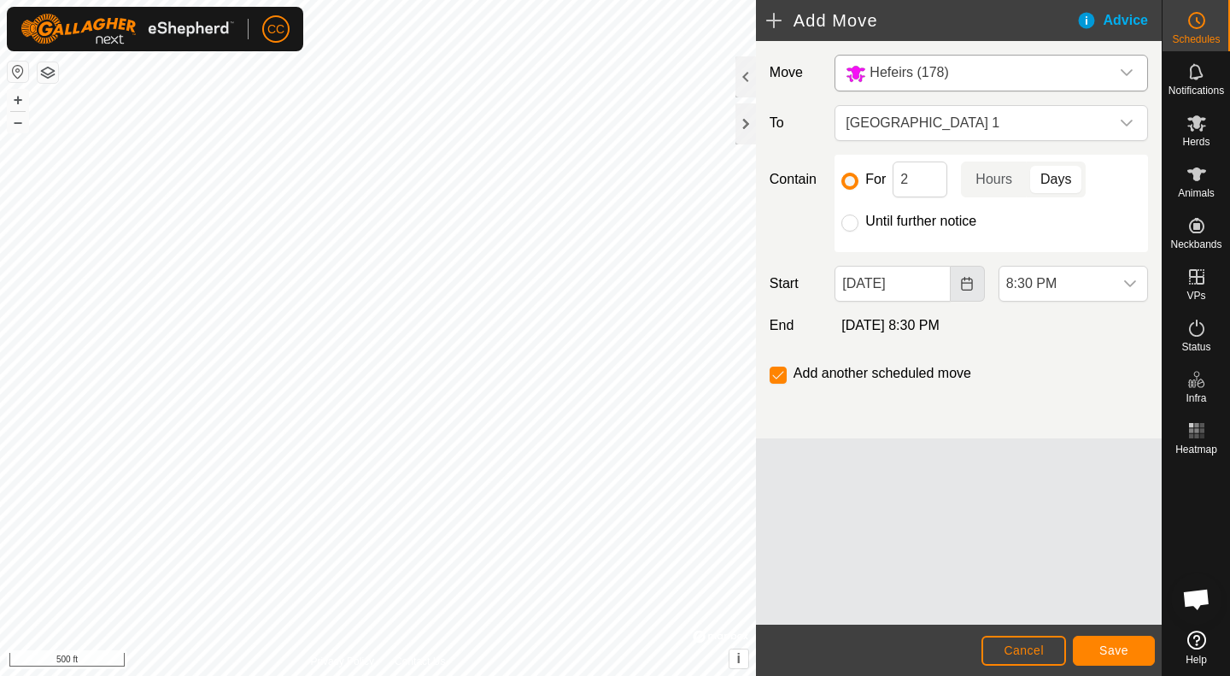
click at [977, 289] on button "Choose Date" at bounding box center [968, 284] width 34 height 36
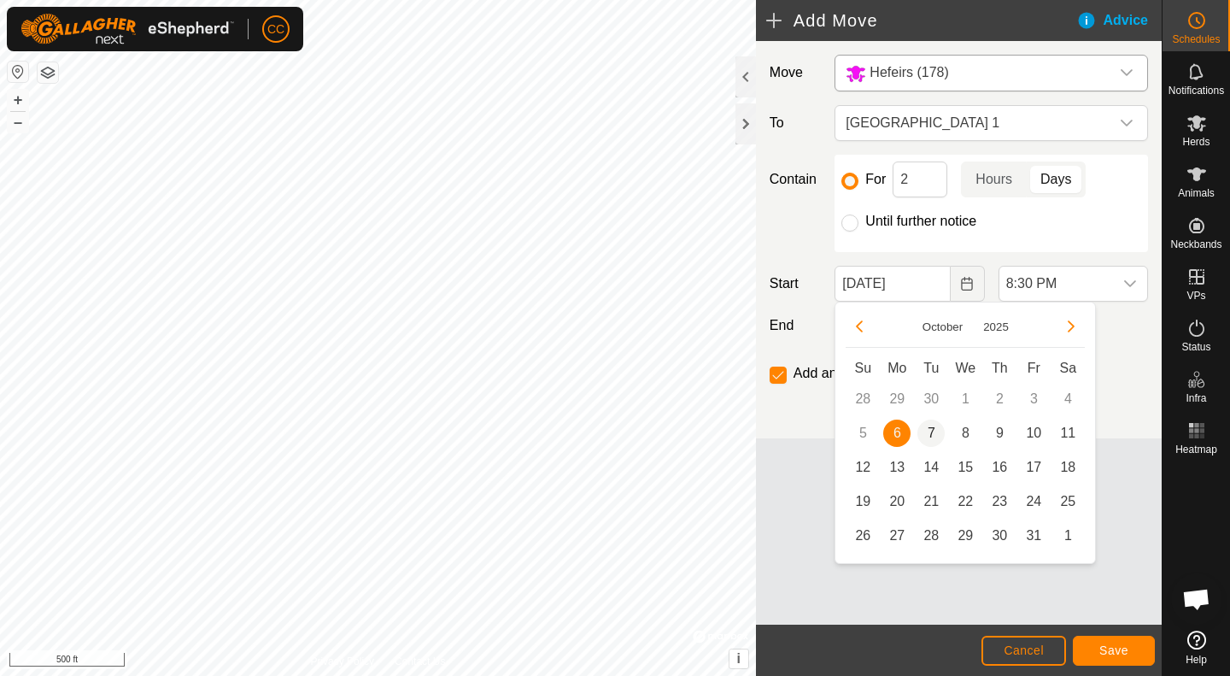
click at [929, 438] on span "7" at bounding box center [931, 433] width 27 height 27
type input "[DATE]"
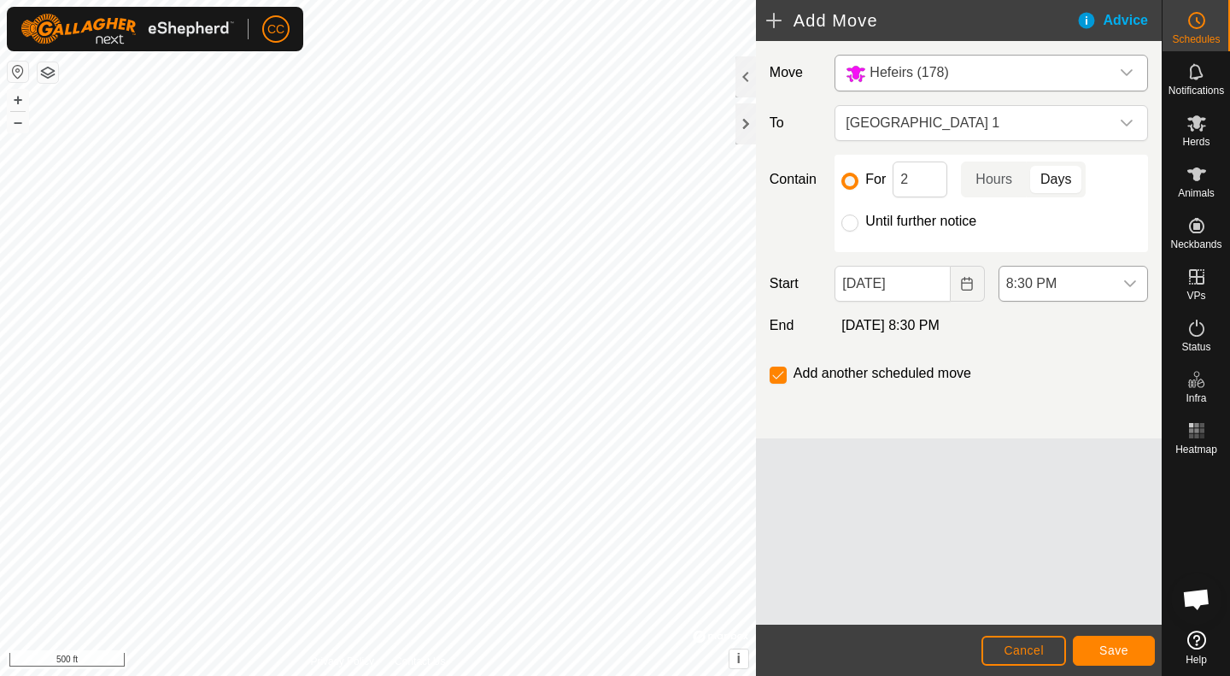
click at [1134, 285] on icon "dropdown trigger" at bounding box center [1131, 284] width 14 height 14
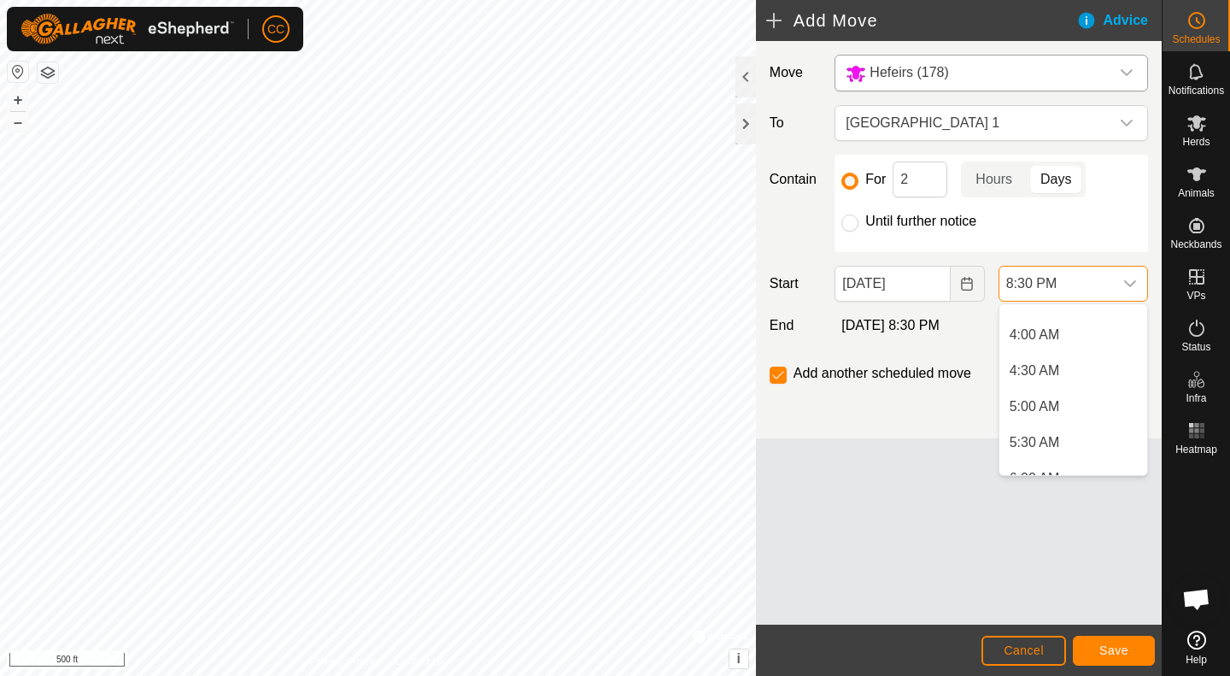
scroll to position [310, 0]
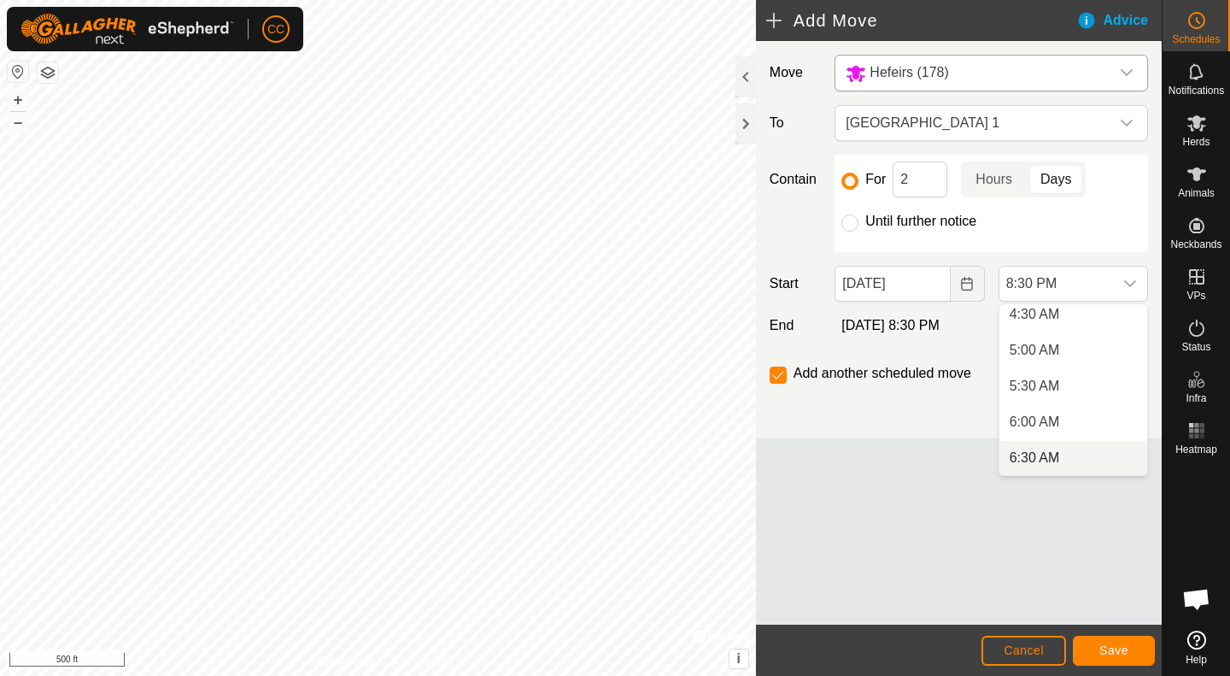
click at [1052, 459] on li "6:30 AM" at bounding box center [1074, 458] width 148 height 34
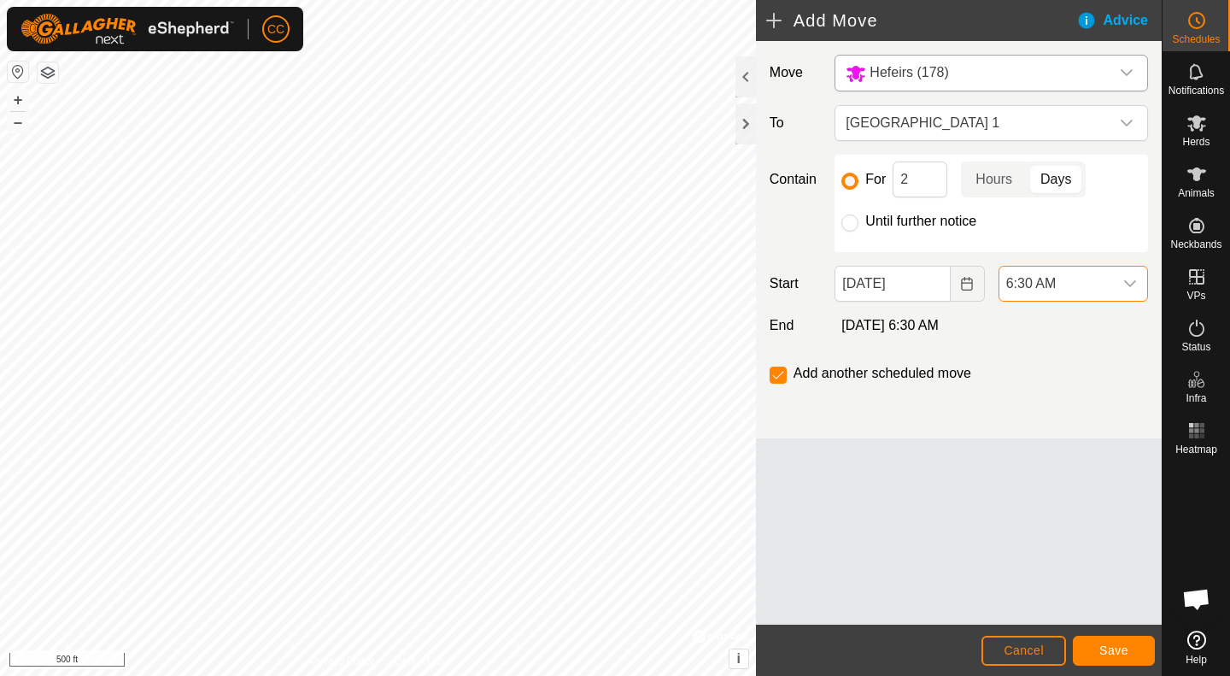
scroll to position [1335, 0]
click at [1121, 651] on span "Save" at bounding box center [1114, 650] width 29 height 14
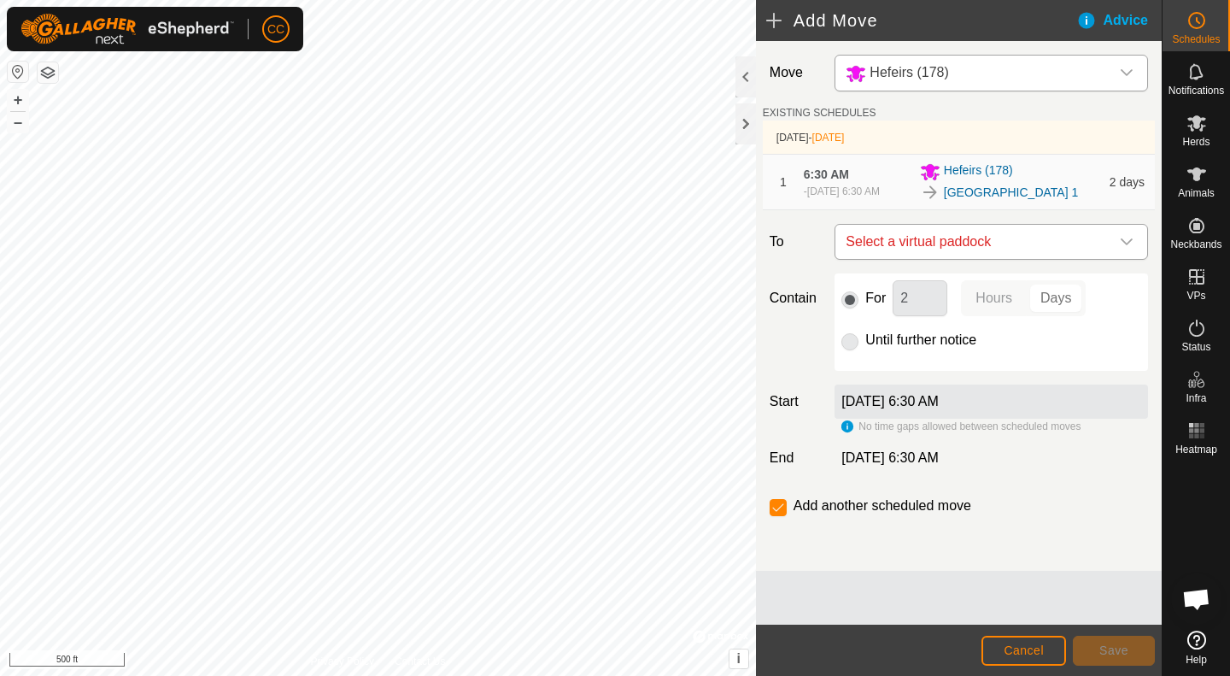
click at [1124, 242] on icon "dropdown trigger" at bounding box center [1127, 241] width 12 height 7
click at [900, 336] on li "No results found" at bounding box center [992, 330] width 312 height 34
click at [780, 508] on input "checkbox" at bounding box center [778, 507] width 17 height 17
checkbox input "false"
click at [1028, 646] on span "Cancel" at bounding box center [1024, 650] width 40 height 14
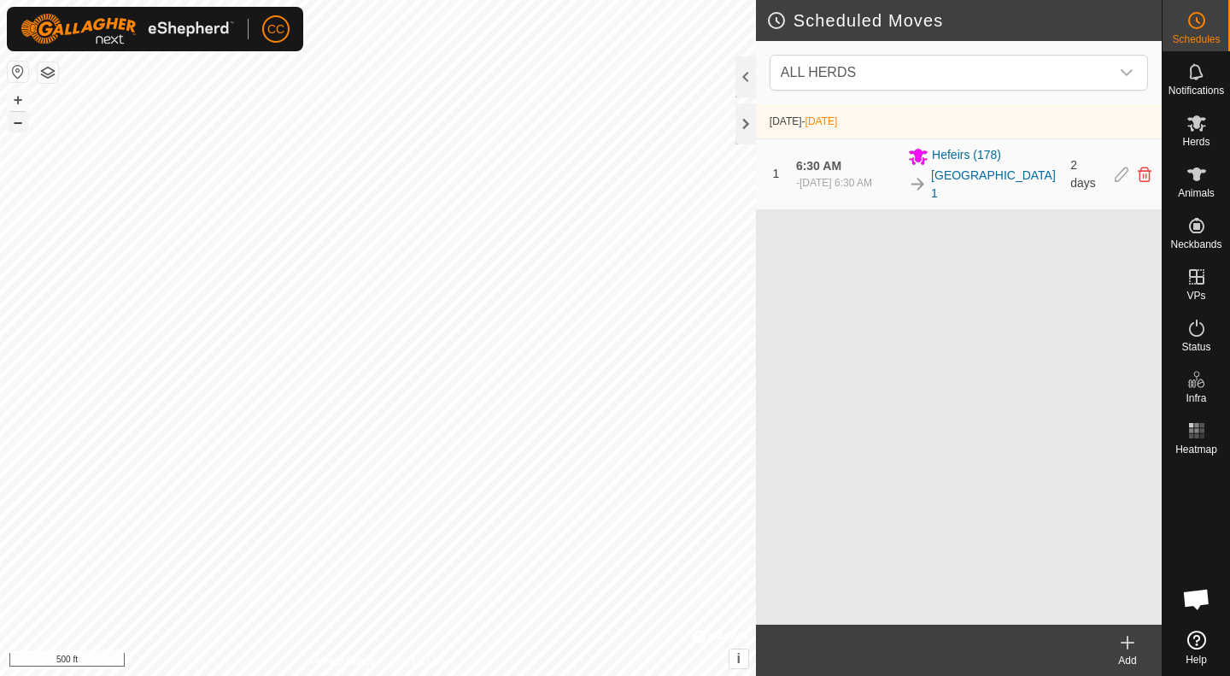
click at [12, 126] on button "–" at bounding box center [18, 122] width 21 height 21
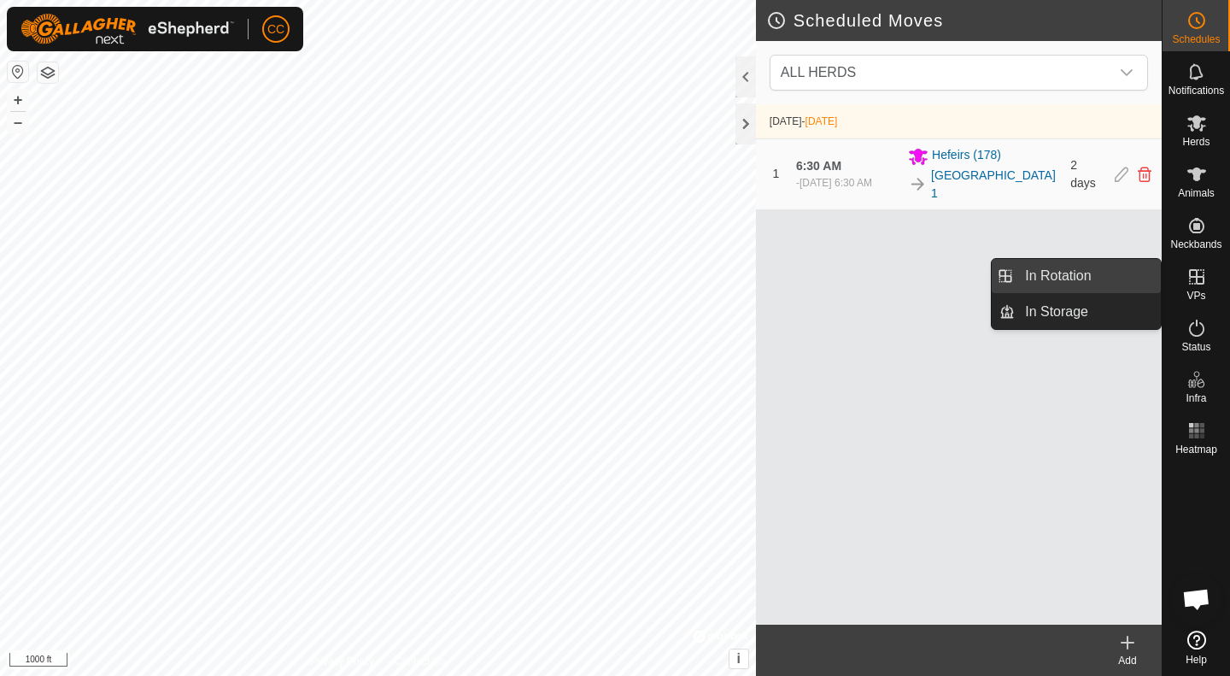
click at [1078, 280] on link "In Rotation" at bounding box center [1088, 276] width 146 height 34
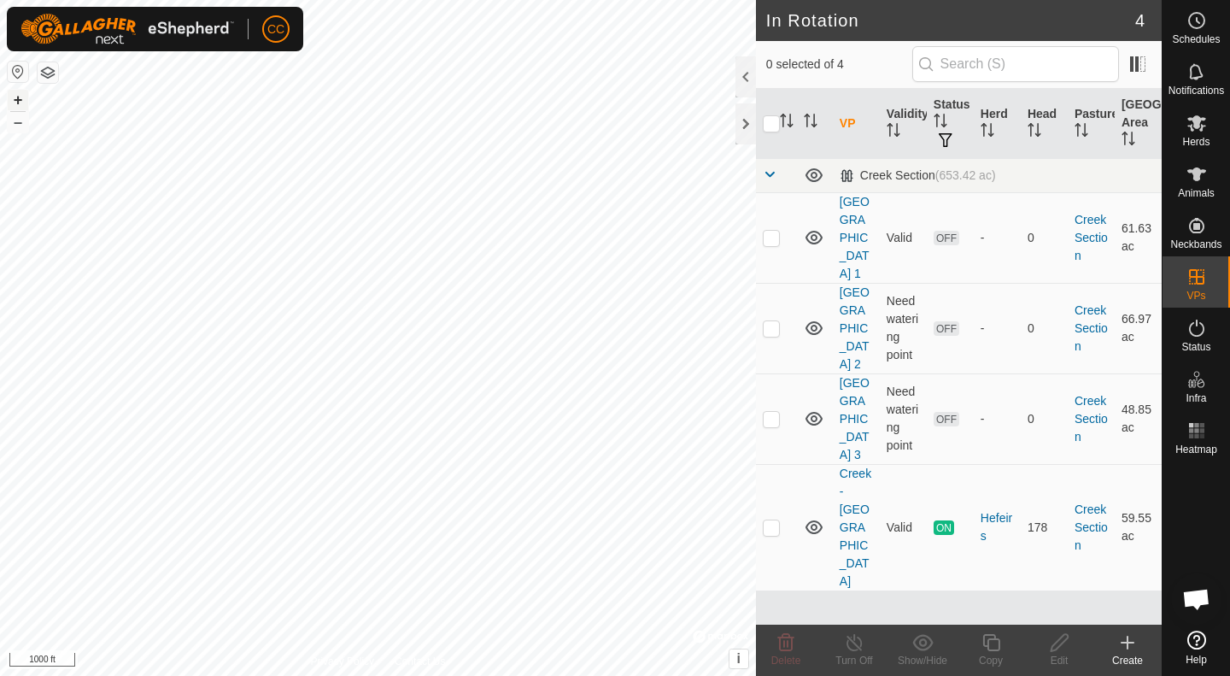
click at [17, 98] on button "+" at bounding box center [18, 100] width 21 height 21
checkbox input "true"
click at [856, 232] on link "[GEOGRAPHIC_DATA] 1" at bounding box center [855, 237] width 30 height 85
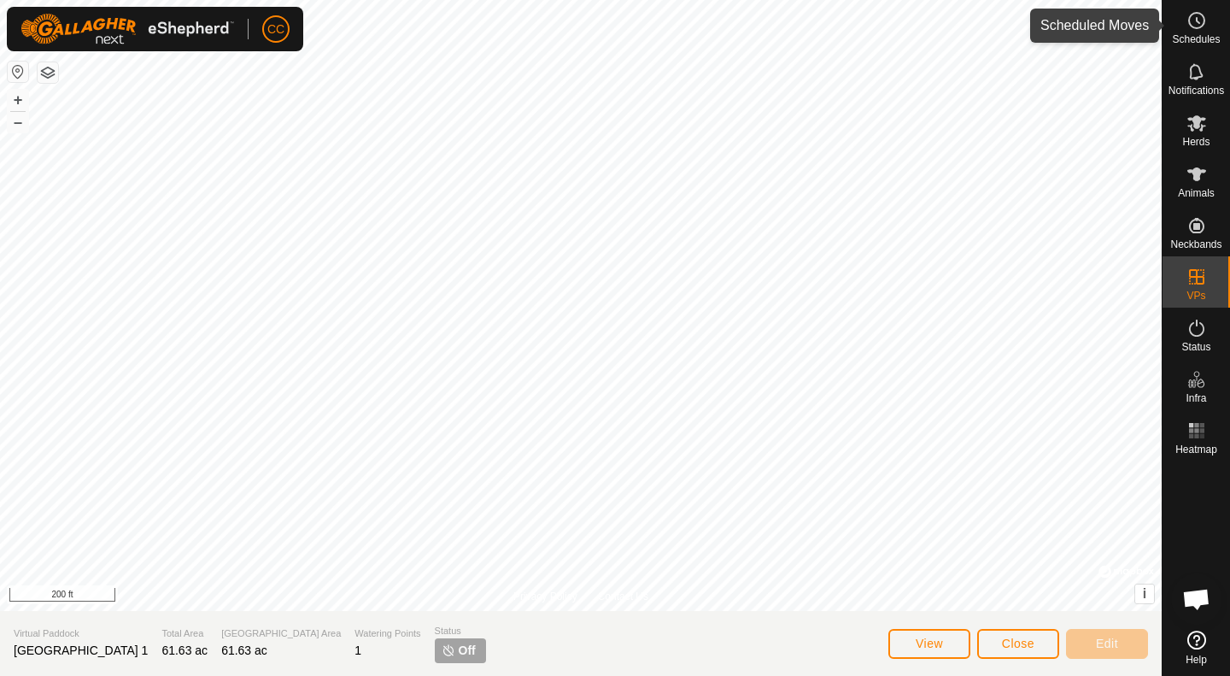
click at [1191, 27] on icon at bounding box center [1197, 20] width 21 height 21
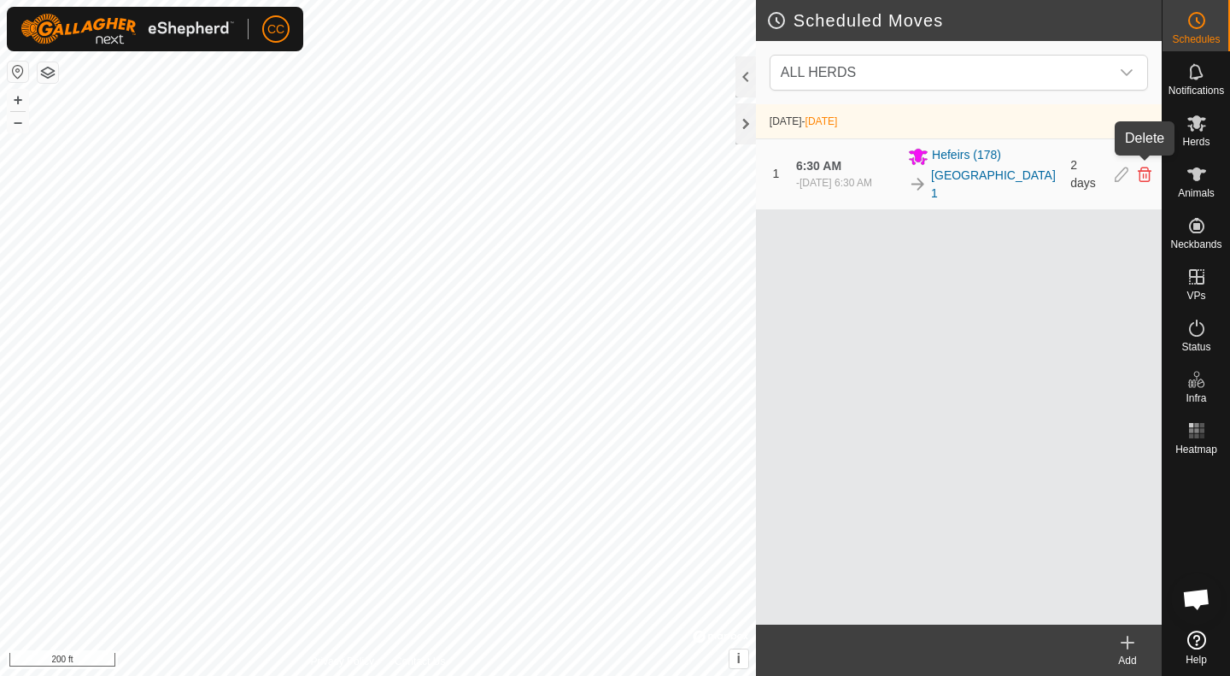
click at [1147, 167] on icon at bounding box center [1145, 174] width 14 height 15
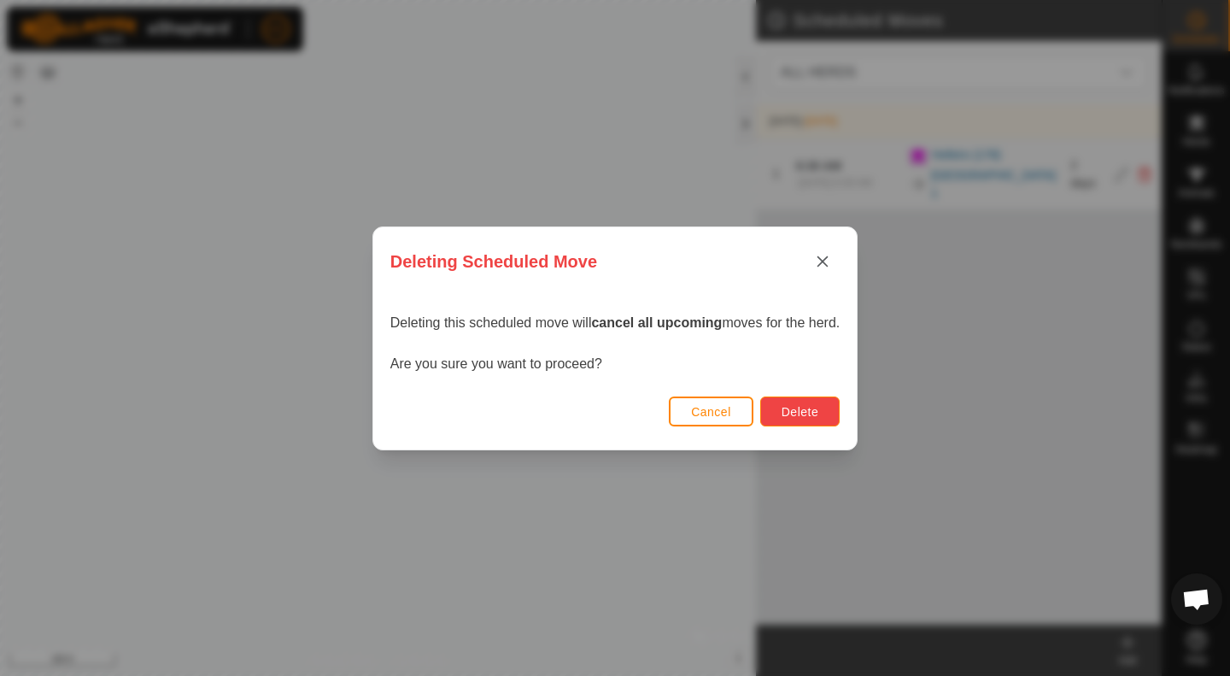
click at [791, 414] on span "Delete" at bounding box center [800, 412] width 37 height 14
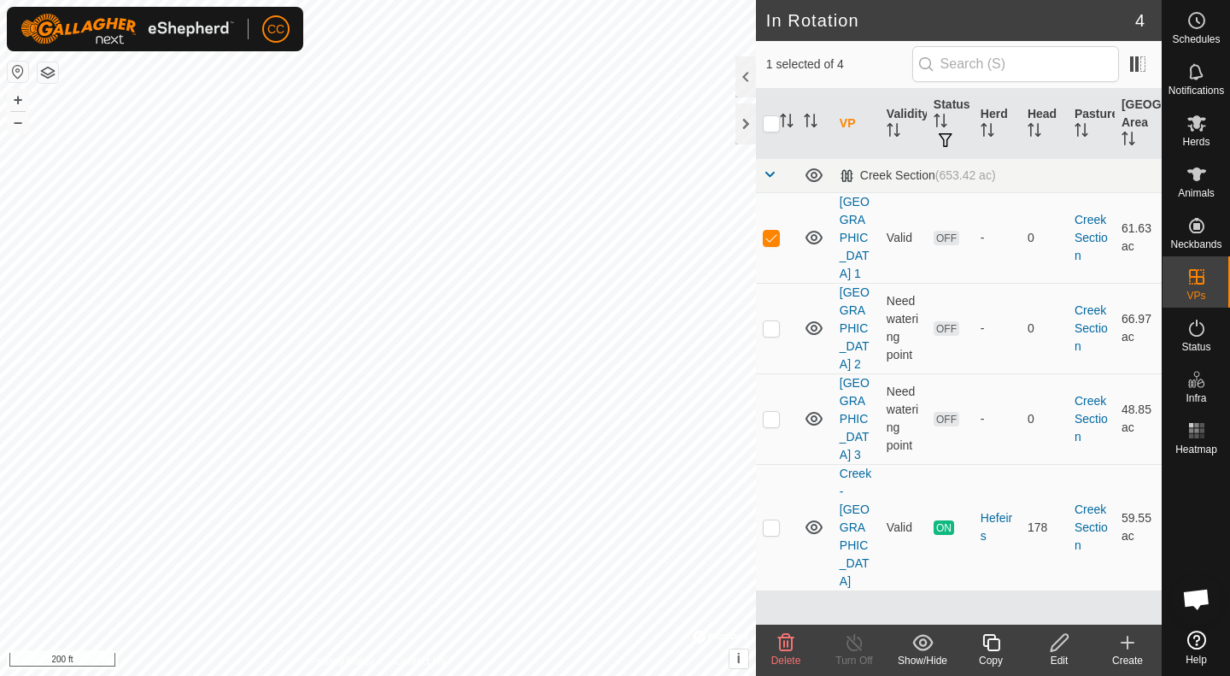
click at [1061, 649] on icon at bounding box center [1059, 642] width 21 height 21
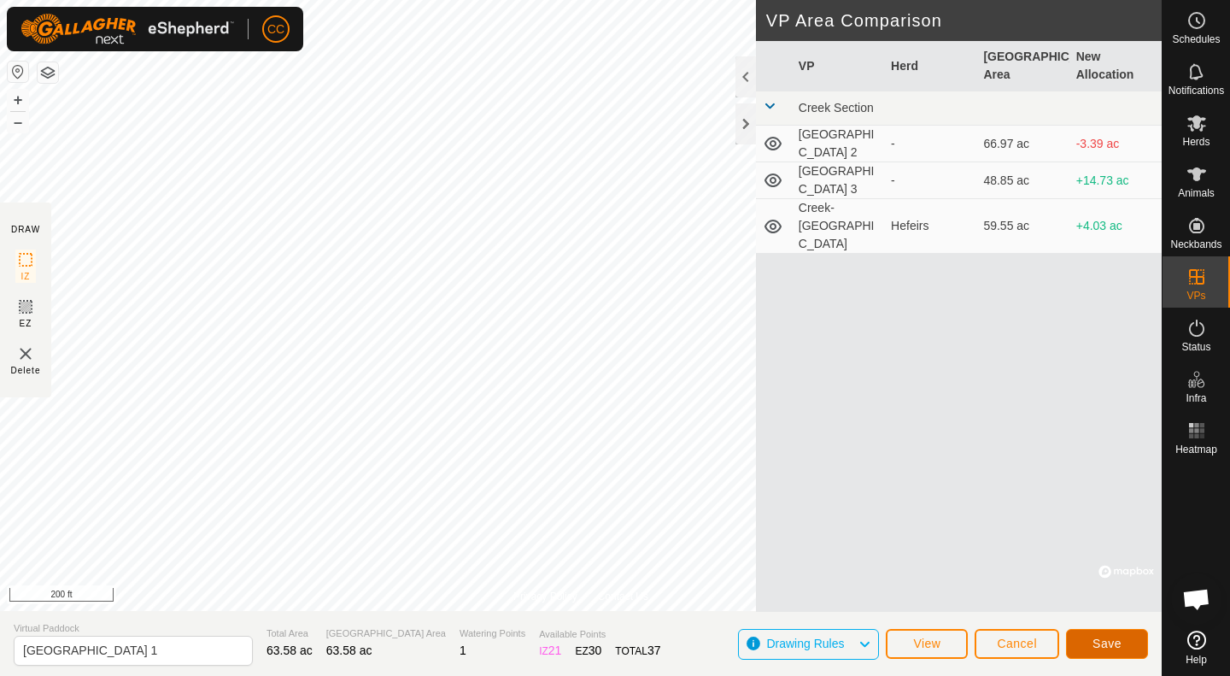
click at [1097, 639] on span "Save" at bounding box center [1107, 644] width 29 height 14
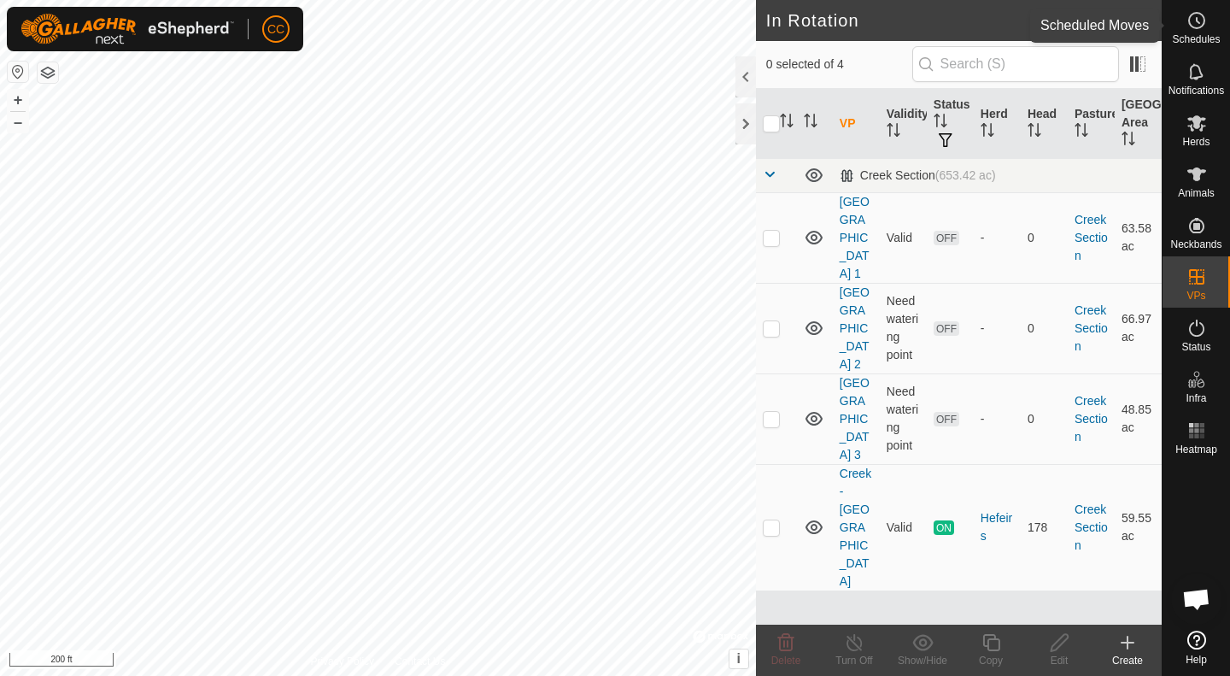
click at [1192, 28] on icon at bounding box center [1197, 20] width 21 height 21
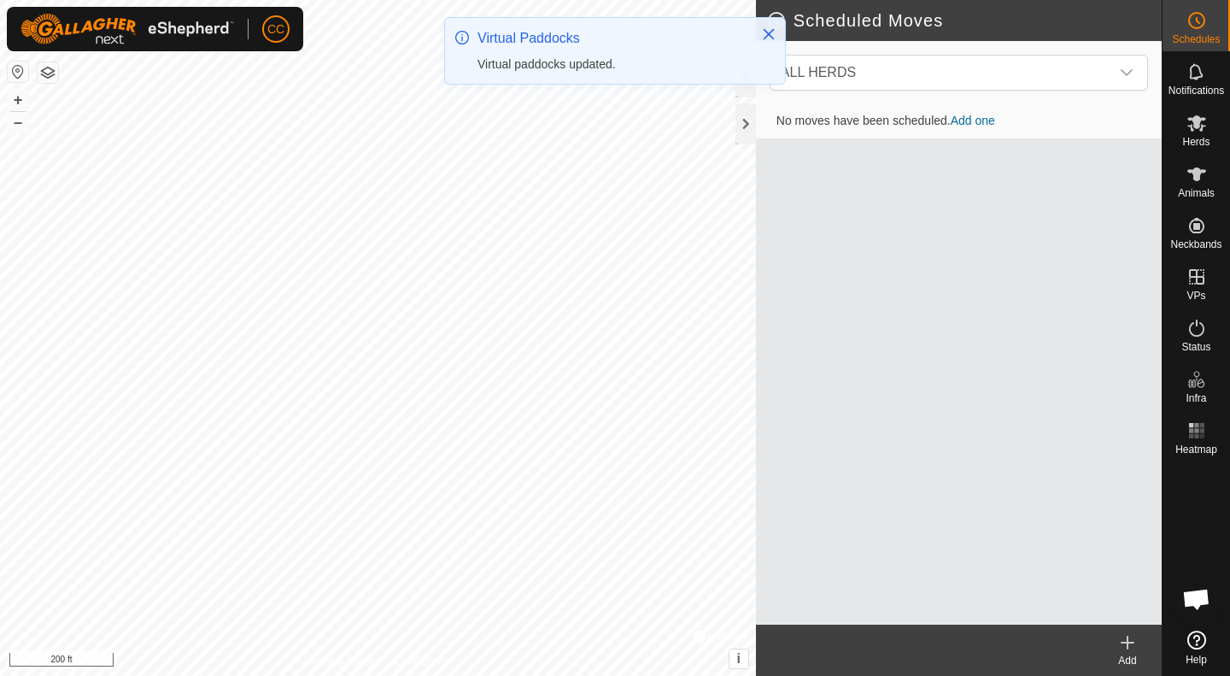
click at [984, 126] on link "Add one" at bounding box center [973, 121] width 44 height 14
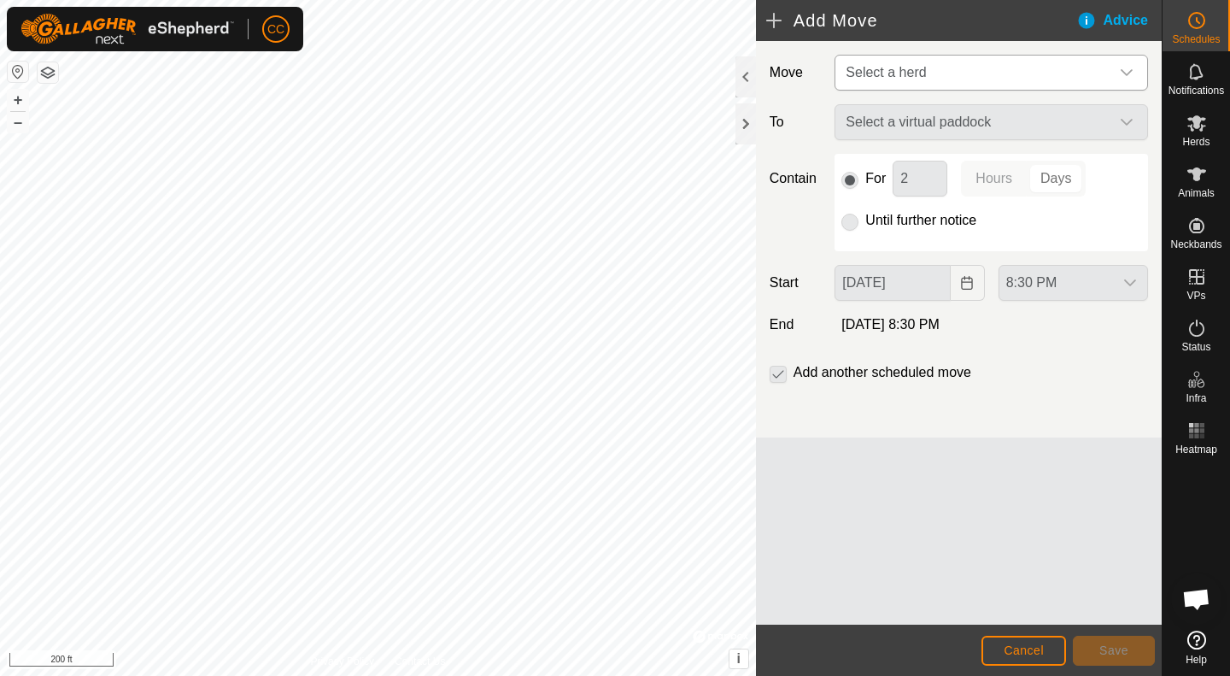
click at [1034, 66] on span "Select a herd" at bounding box center [974, 73] width 271 height 34
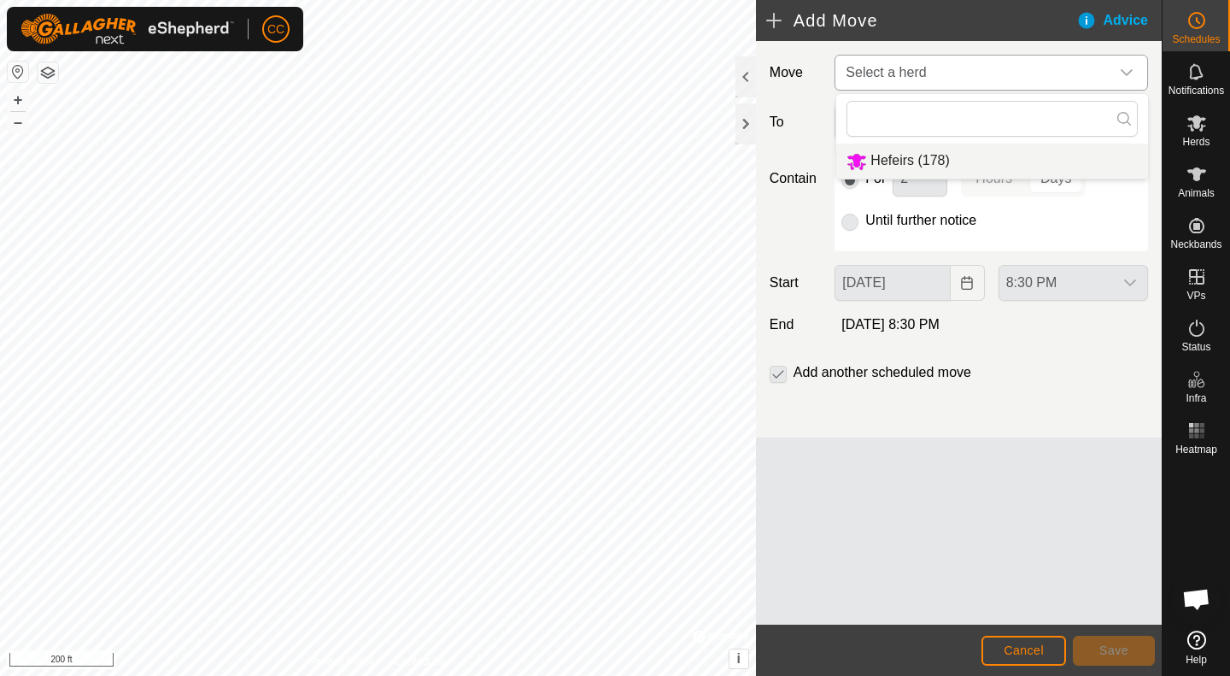
click at [897, 156] on li "Hefeirs (178)" at bounding box center [993, 161] width 312 height 35
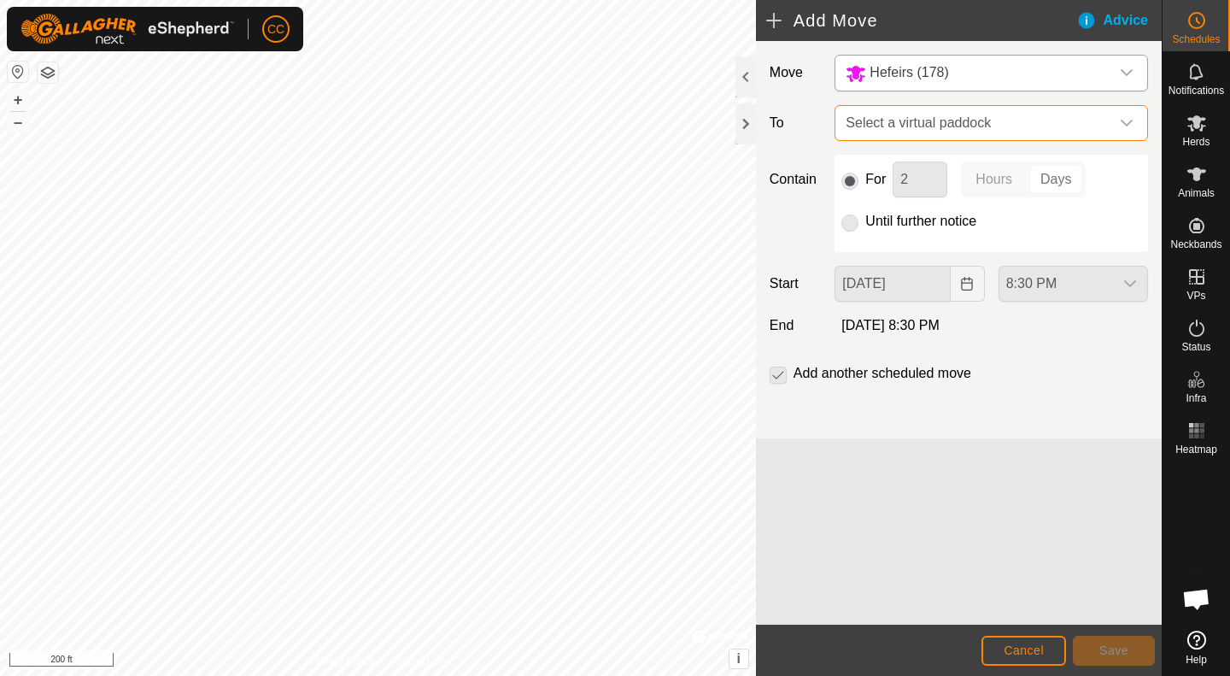
click at [1063, 120] on span "Select a virtual paddock" at bounding box center [974, 123] width 271 height 34
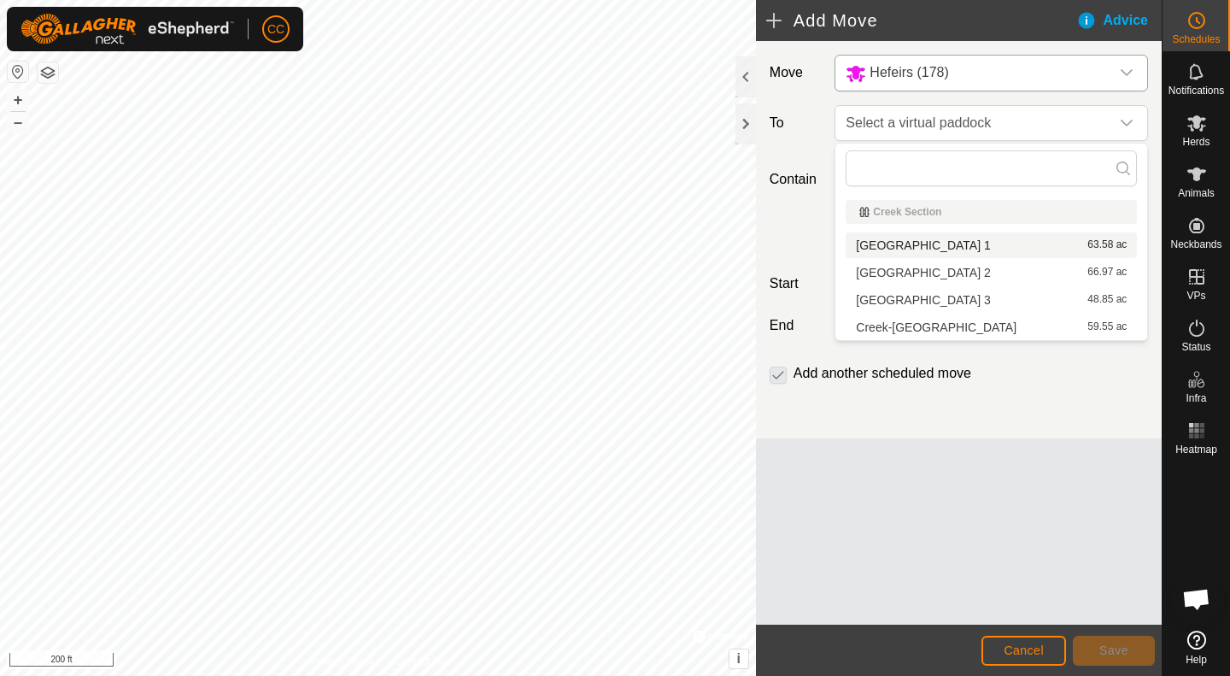
click at [898, 239] on span "[GEOGRAPHIC_DATA] 1" at bounding box center [923, 245] width 134 height 12
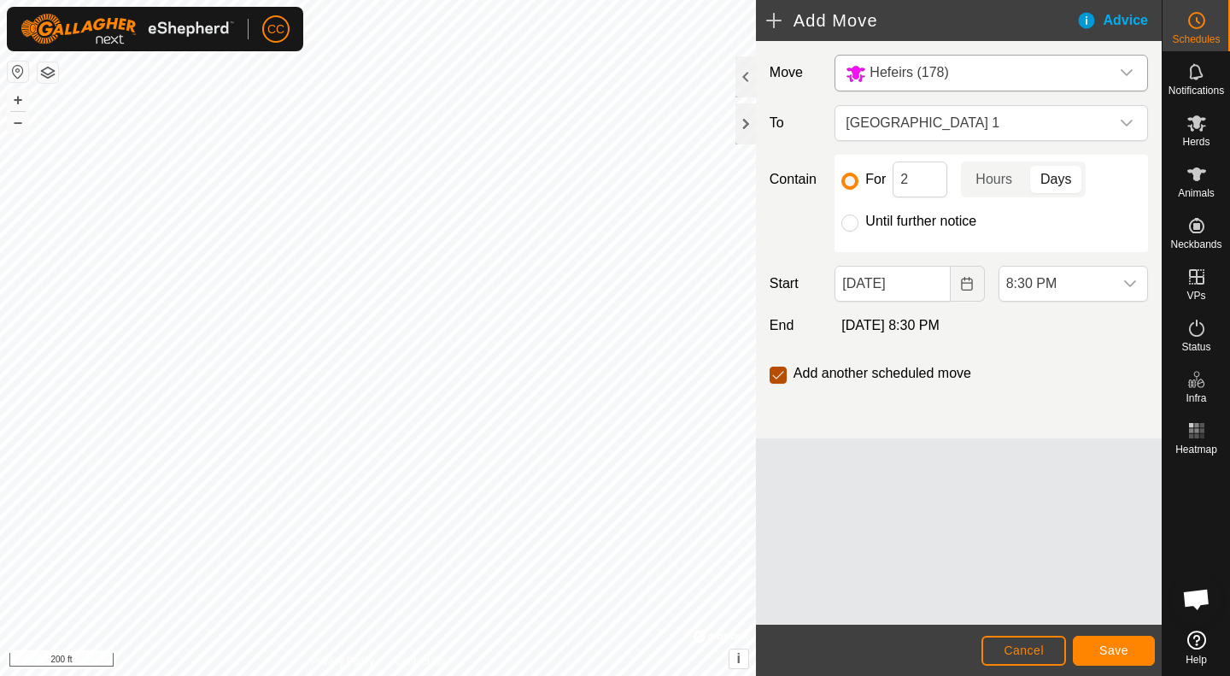
click at [780, 375] on input "checkbox" at bounding box center [778, 375] width 17 height 17
checkbox input "false"
click at [971, 282] on icon "Choose Date" at bounding box center [967, 284] width 14 height 14
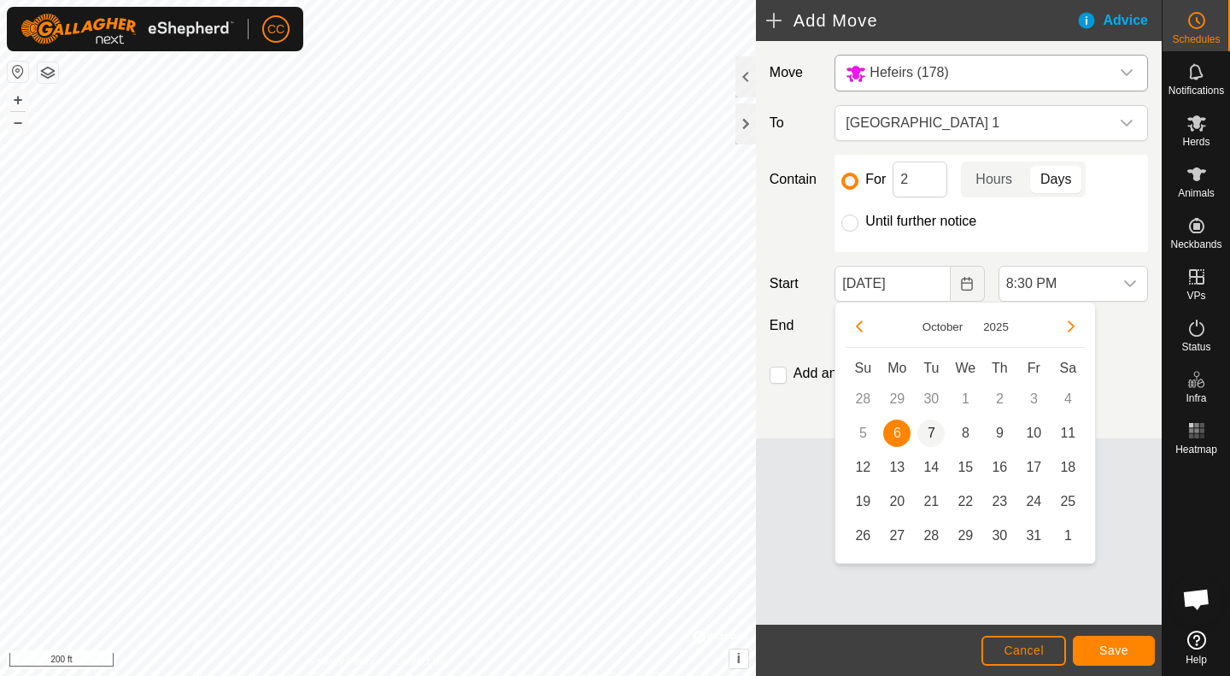
click at [925, 440] on span "7" at bounding box center [931, 433] width 27 height 27
type input "[DATE]"
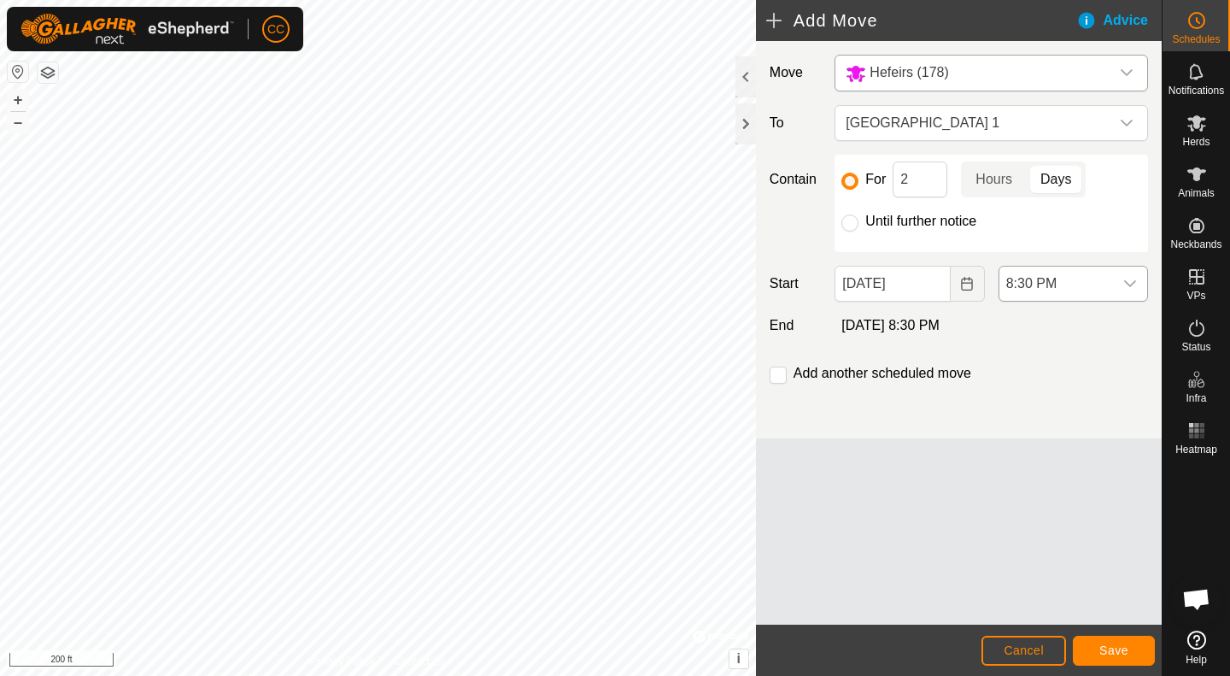
click at [1131, 278] on icon "dropdown trigger" at bounding box center [1131, 284] width 14 height 14
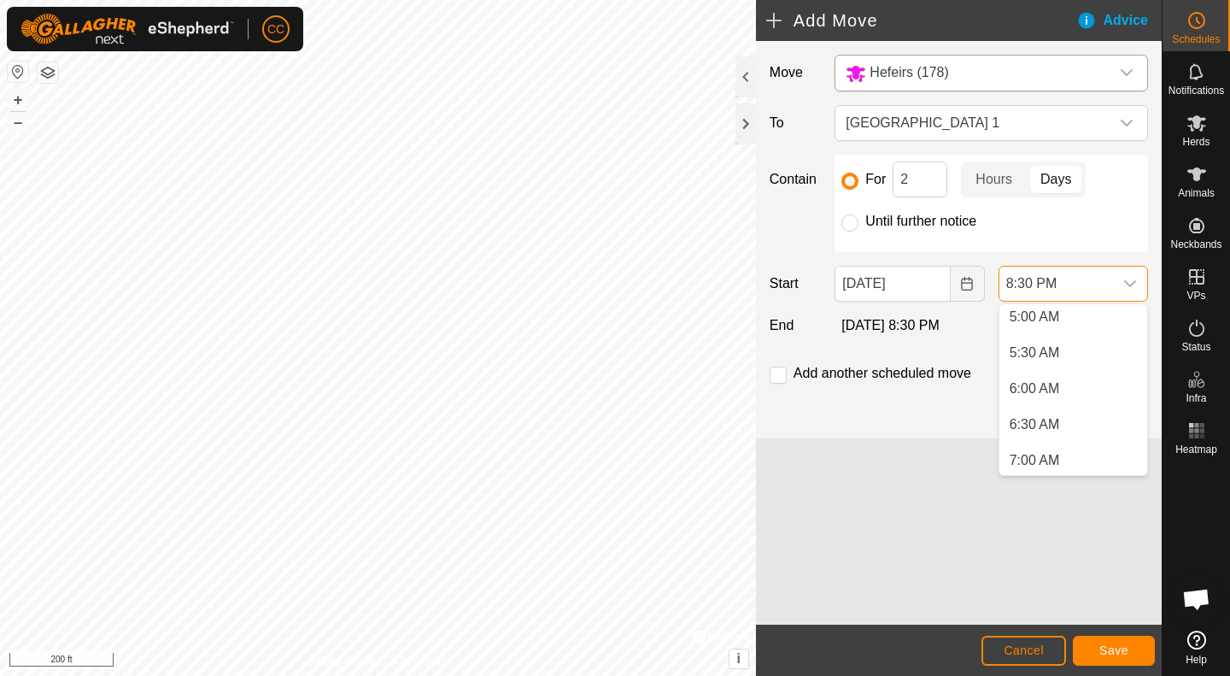
scroll to position [357, 0]
click at [1047, 427] on li "6:30 AM" at bounding box center [1074, 431] width 148 height 34
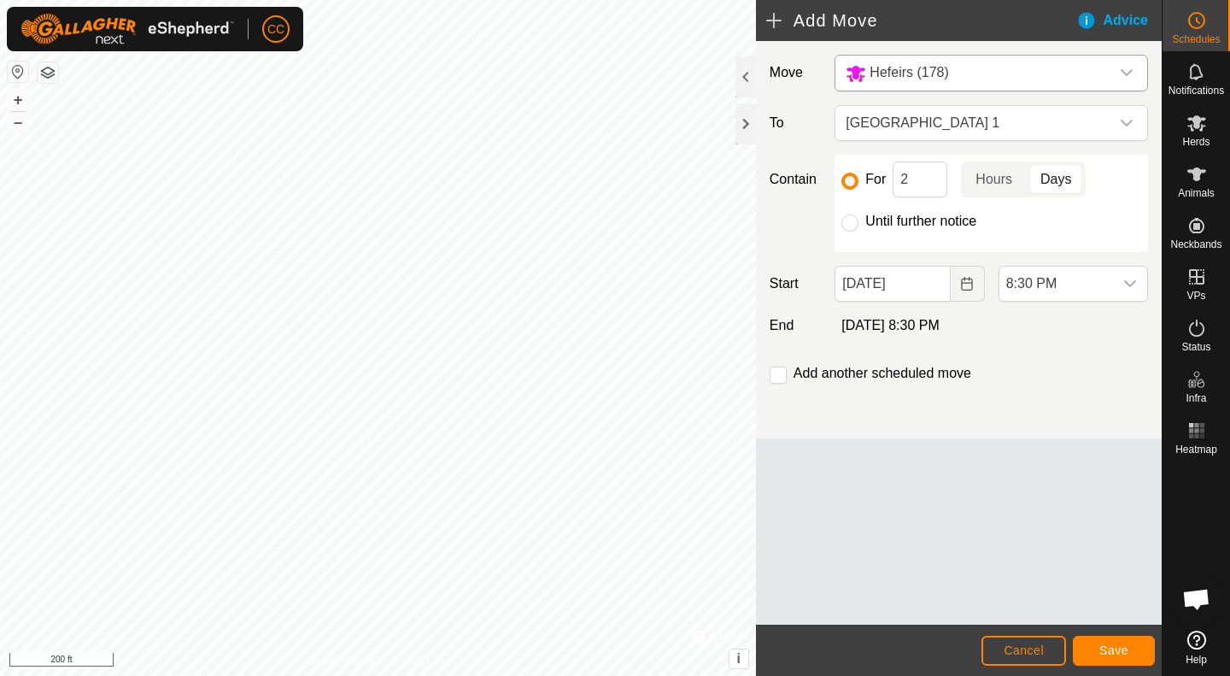
scroll to position [1335, 0]
click at [1097, 644] on button "Save" at bounding box center [1114, 651] width 82 height 30
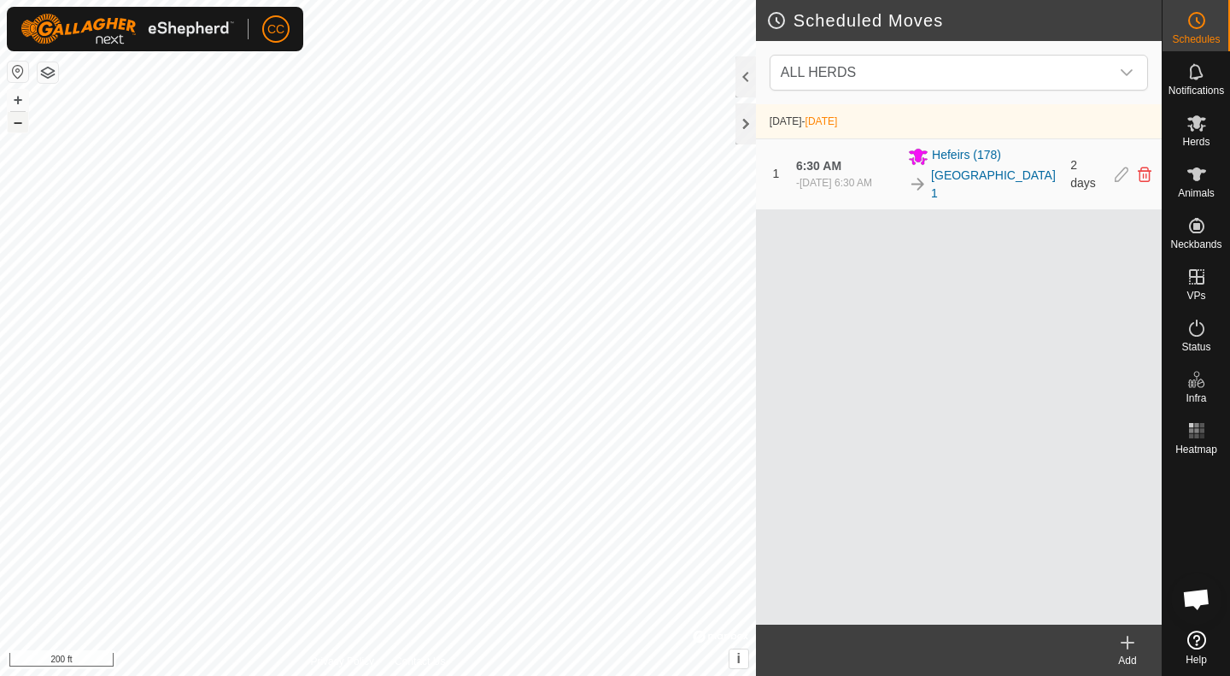
click at [16, 125] on button "–" at bounding box center [18, 122] width 21 height 21
